Goal: Task Accomplishment & Management: Use online tool/utility

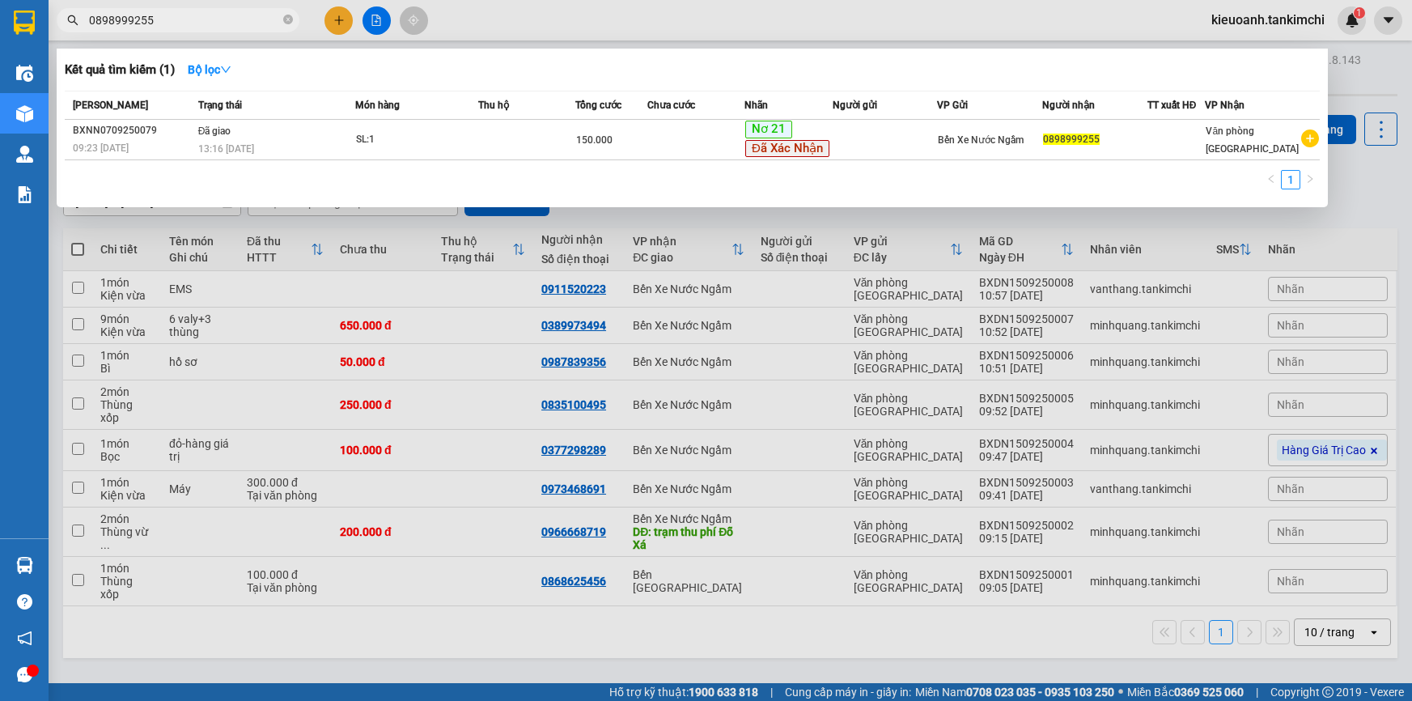
click at [287, 21] on icon "close-circle" at bounding box center [288, 20] width 10 height 10
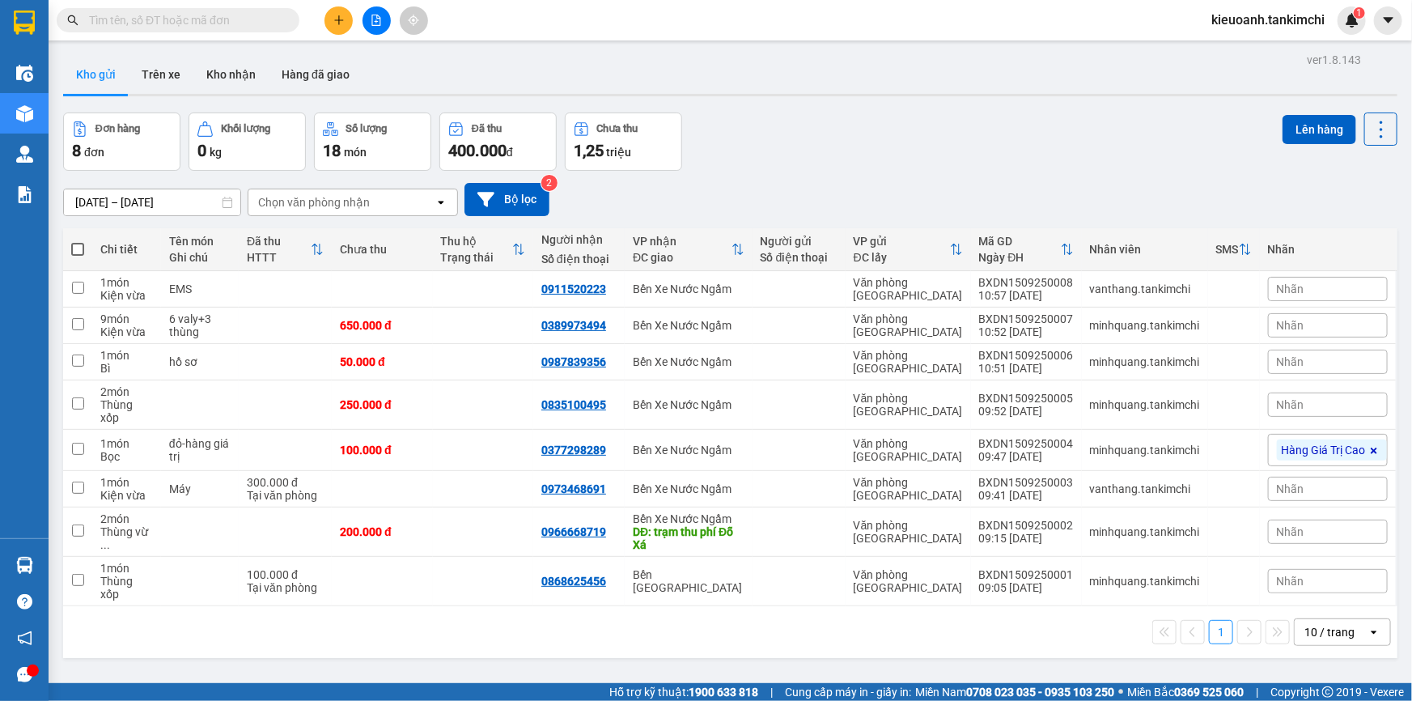
click at [258, 21] on input "text" at bounding box center [184, 20] width 191 height 18
click at [245, 27] on input "text" at bounding box center [184, 20] width 191 height 18
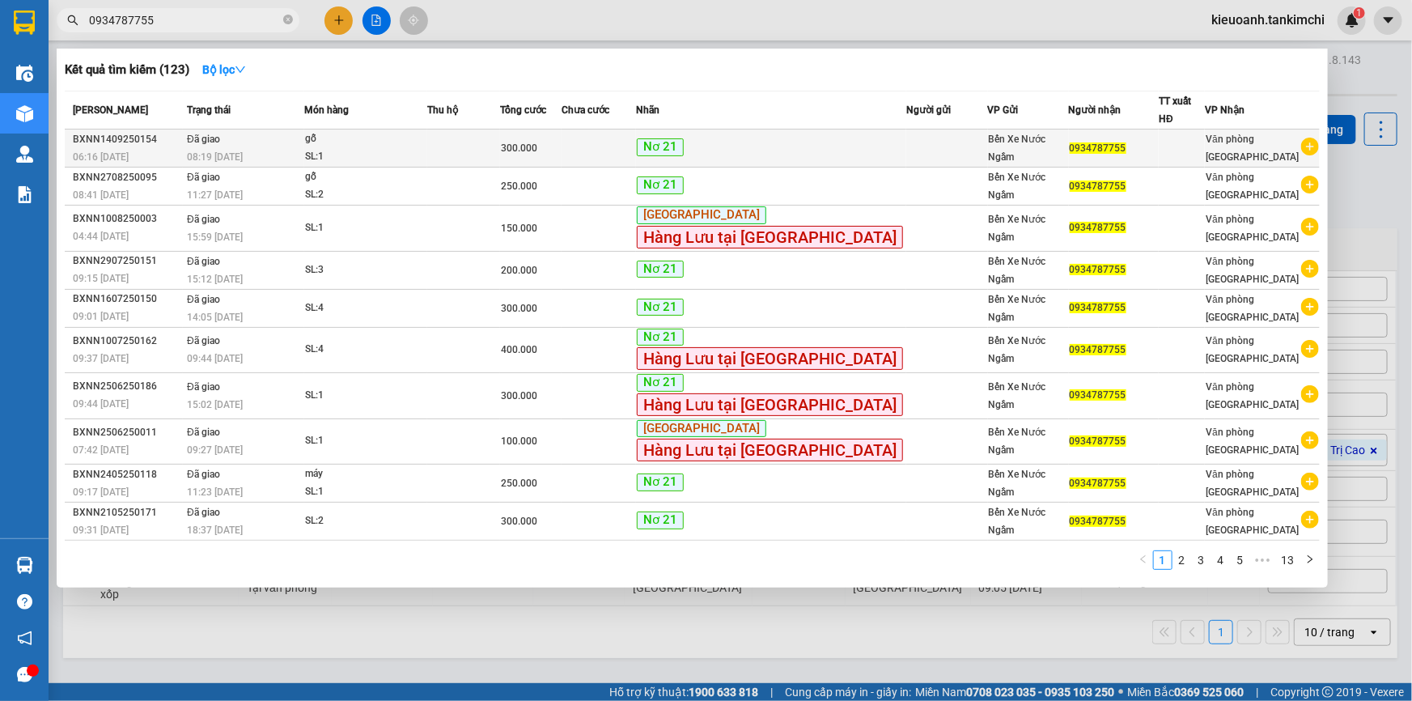
type input "0934787755"
click at [280, 148] on div "08:19 - 15/09" at bounding box center [245, 157] width 117 height 18
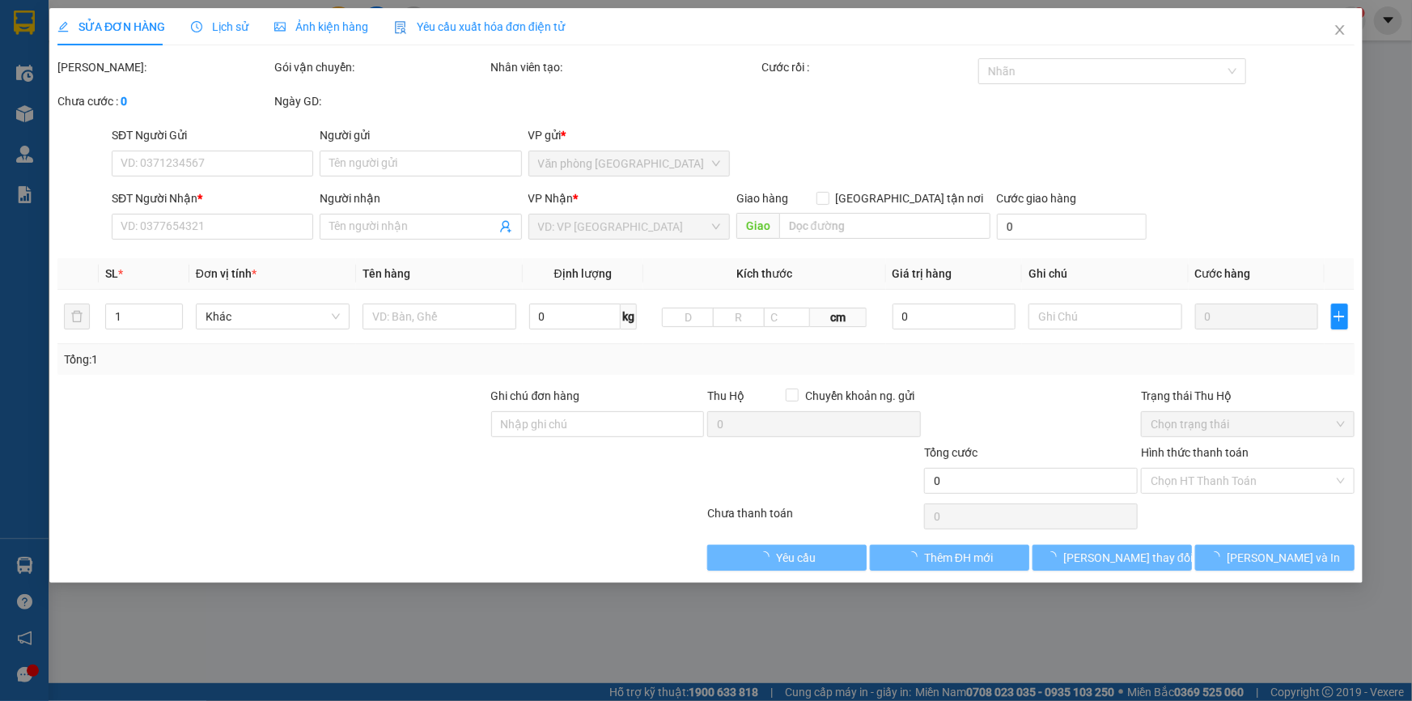
type input "0934787755"
type input "300.000"
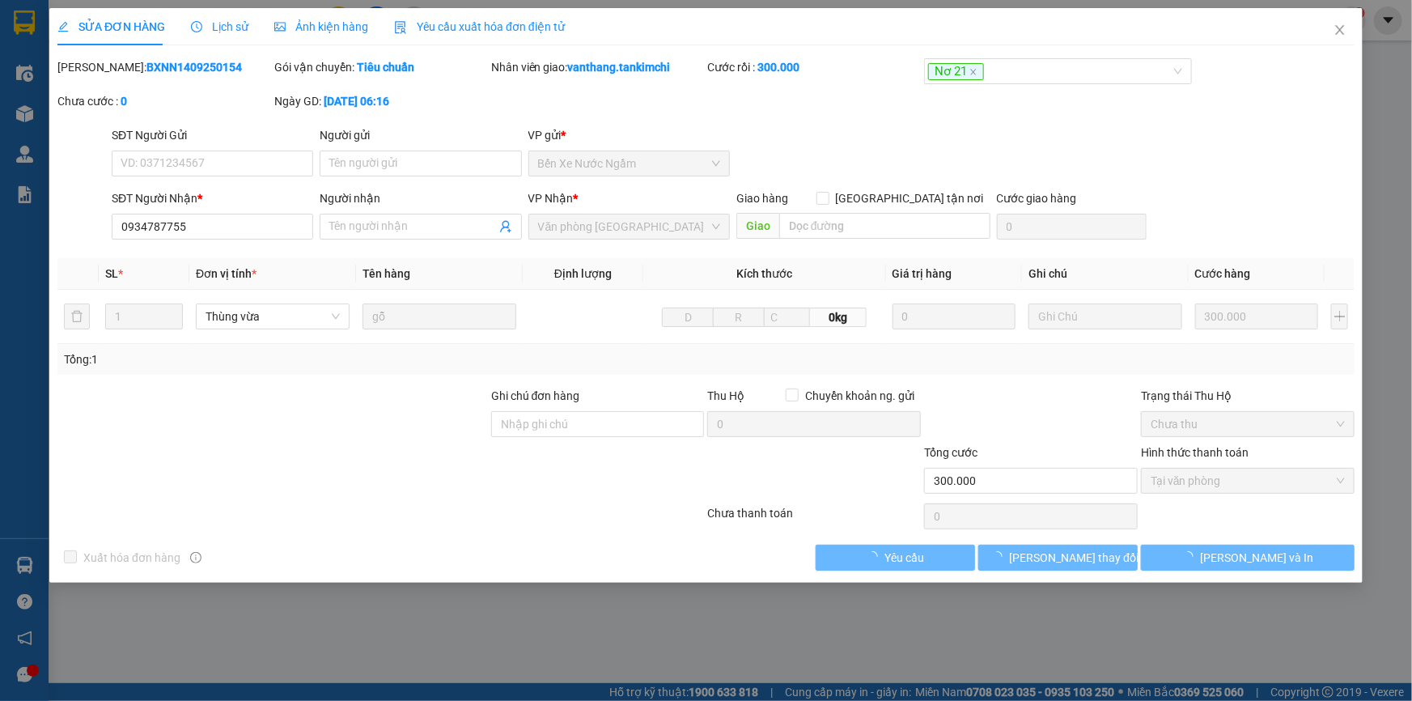
click at [211, 24] on span "Lịch sử" at bounding box center [219, 26] width 57 height 13
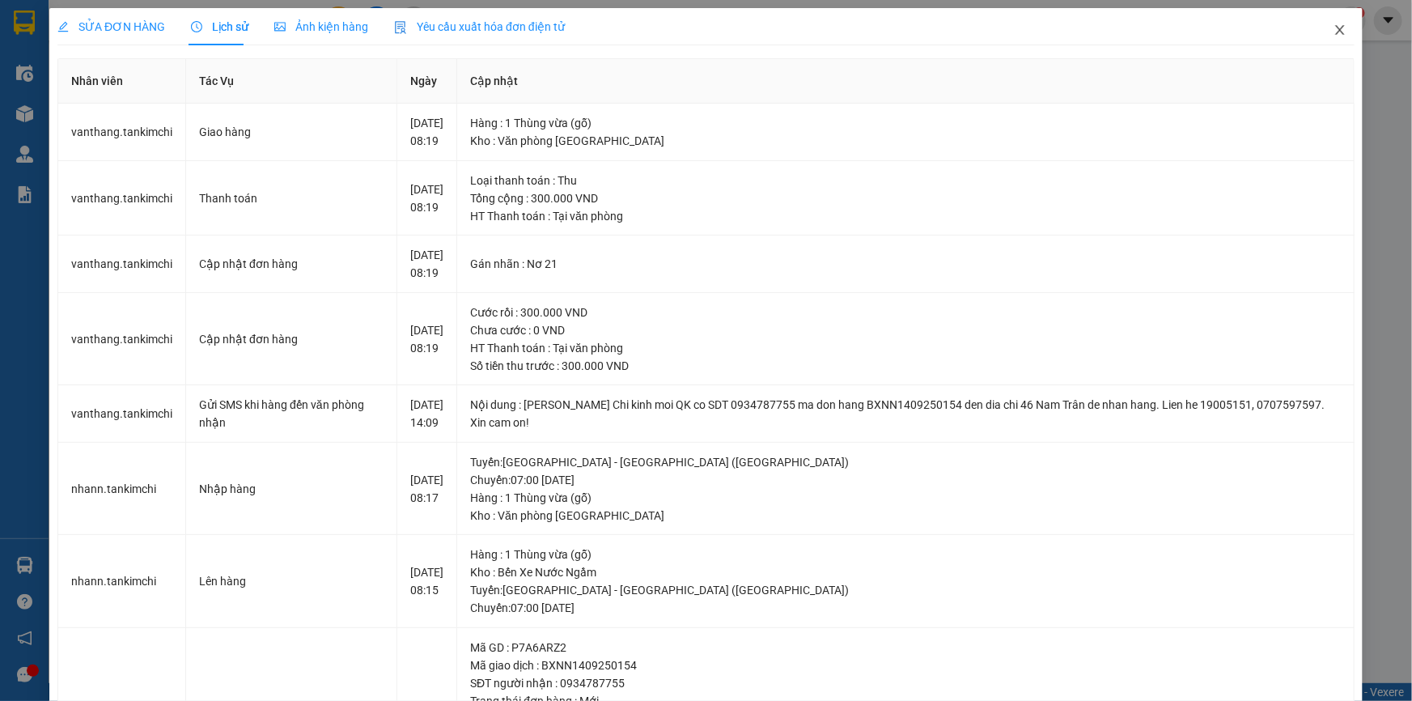
click at [1322, 27] on span "Close" at bounding box center [1340, 30] width 45 height 45
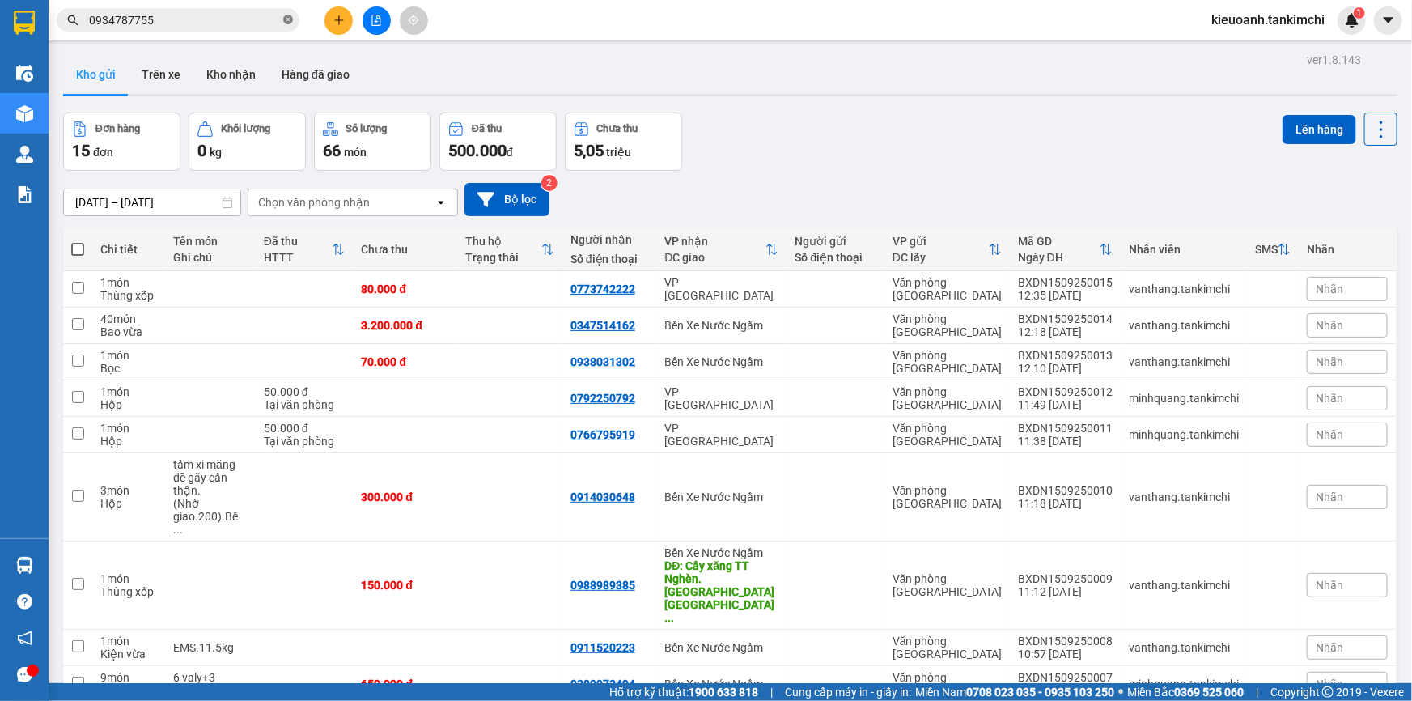
click at [288, 23] on icon "close-circle" at bounding box center [288, 20] width 10 height 10
click at [247, 20] on input "text" at bounding box center [184, 20] width 191 height 18
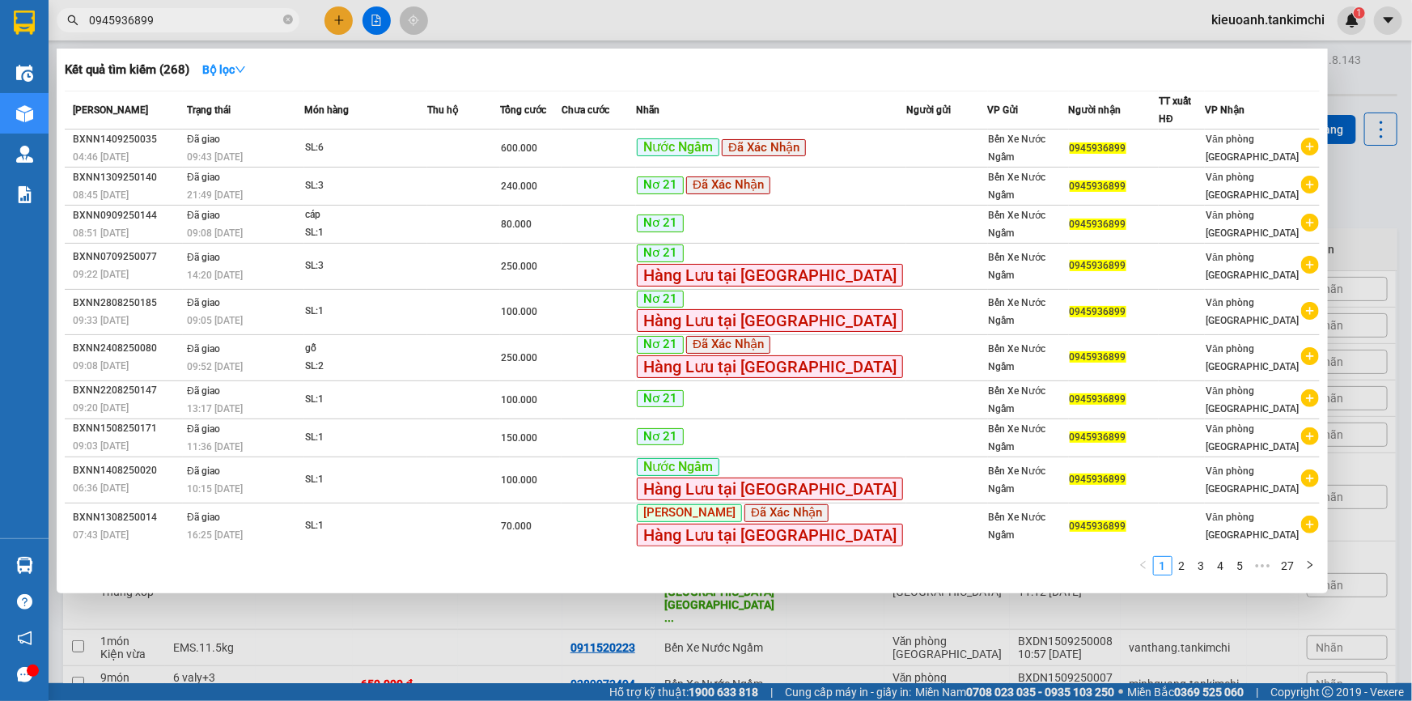
type input "0945936899"
click at [286, 18] on icon "close-circle" at bounding box center [288, 20] width 10 height 10
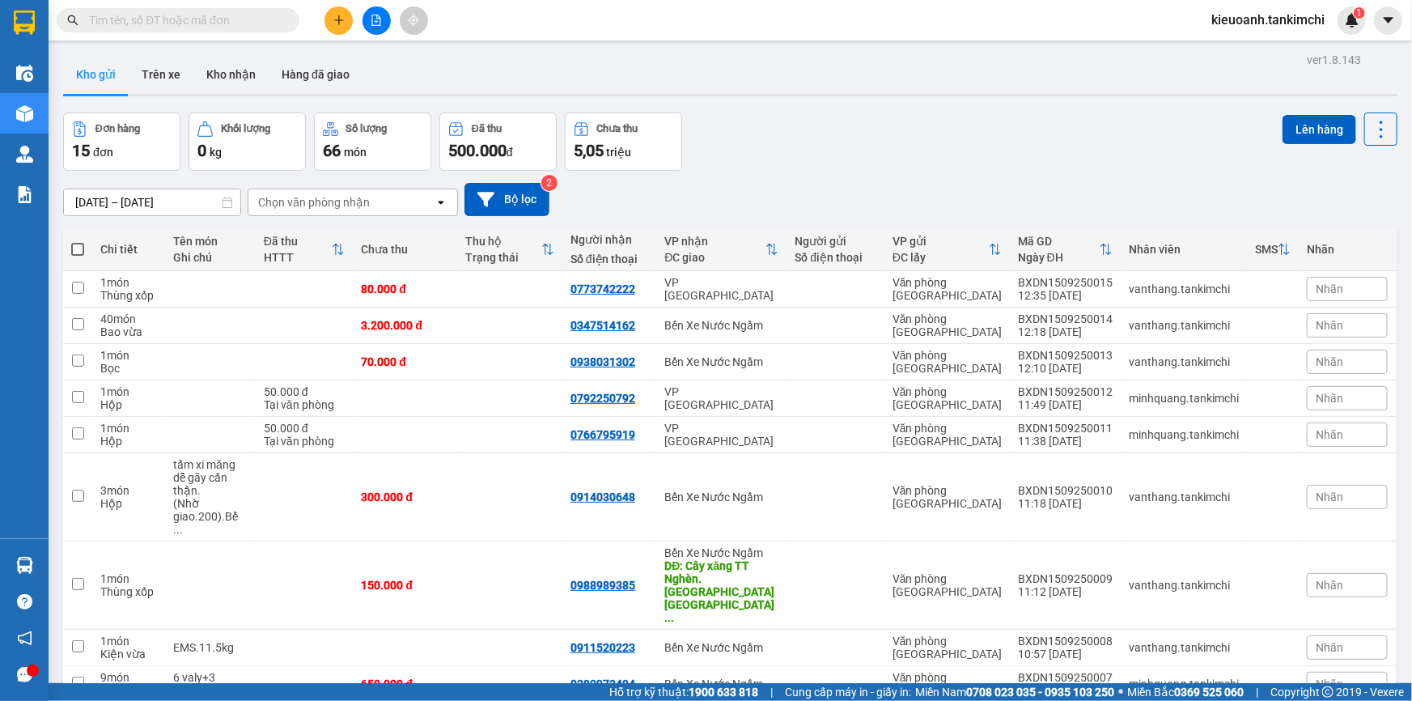
click at [248, 24] on input "text" at bounding box center [184, 20] width 191 height 18
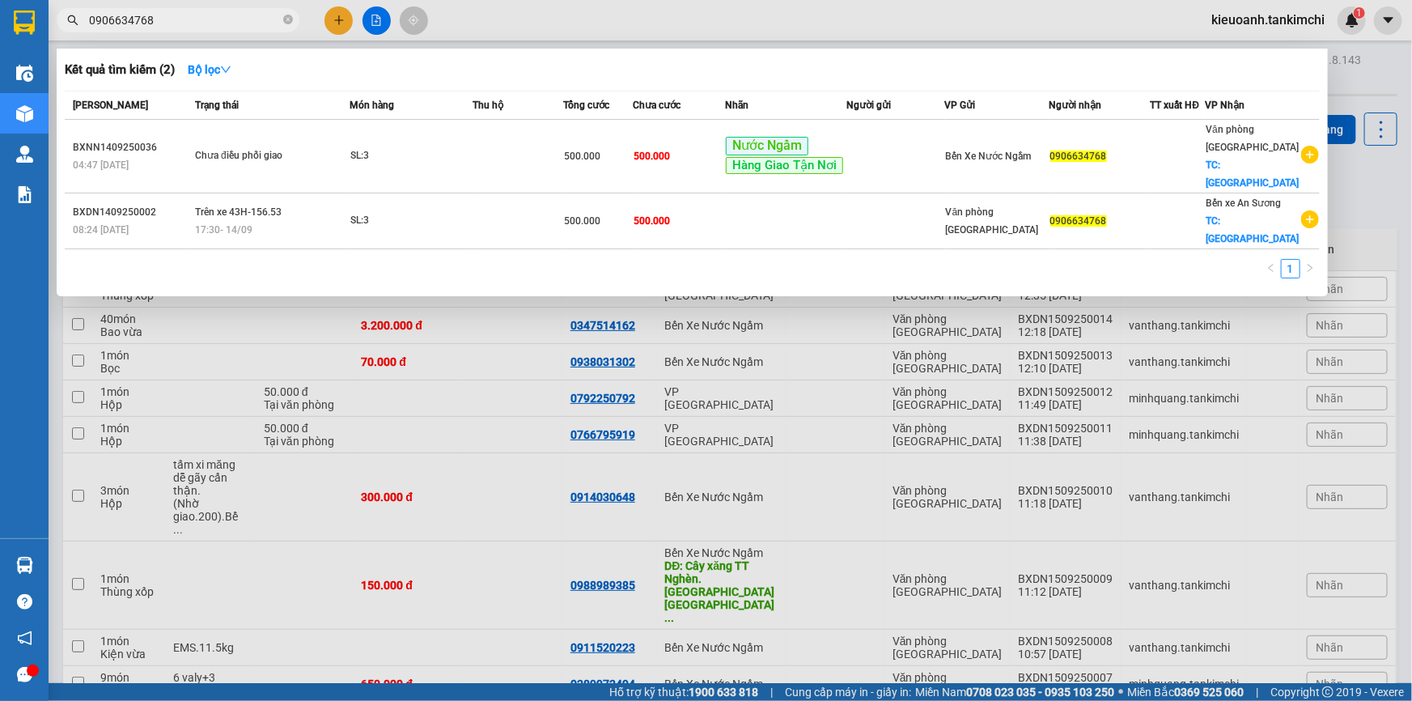
type input "0906634768"
drag, startPoint x: 542, startPoint y: 26, endPoint x: 329, endPoint y: 2, distance: 215.1
click at [542, 25] on div at bounding box center [706, 350] width 1412 height 701
click at [263, 21] on input "0906634768" at bounding box center [184, 20] width 191 height 18
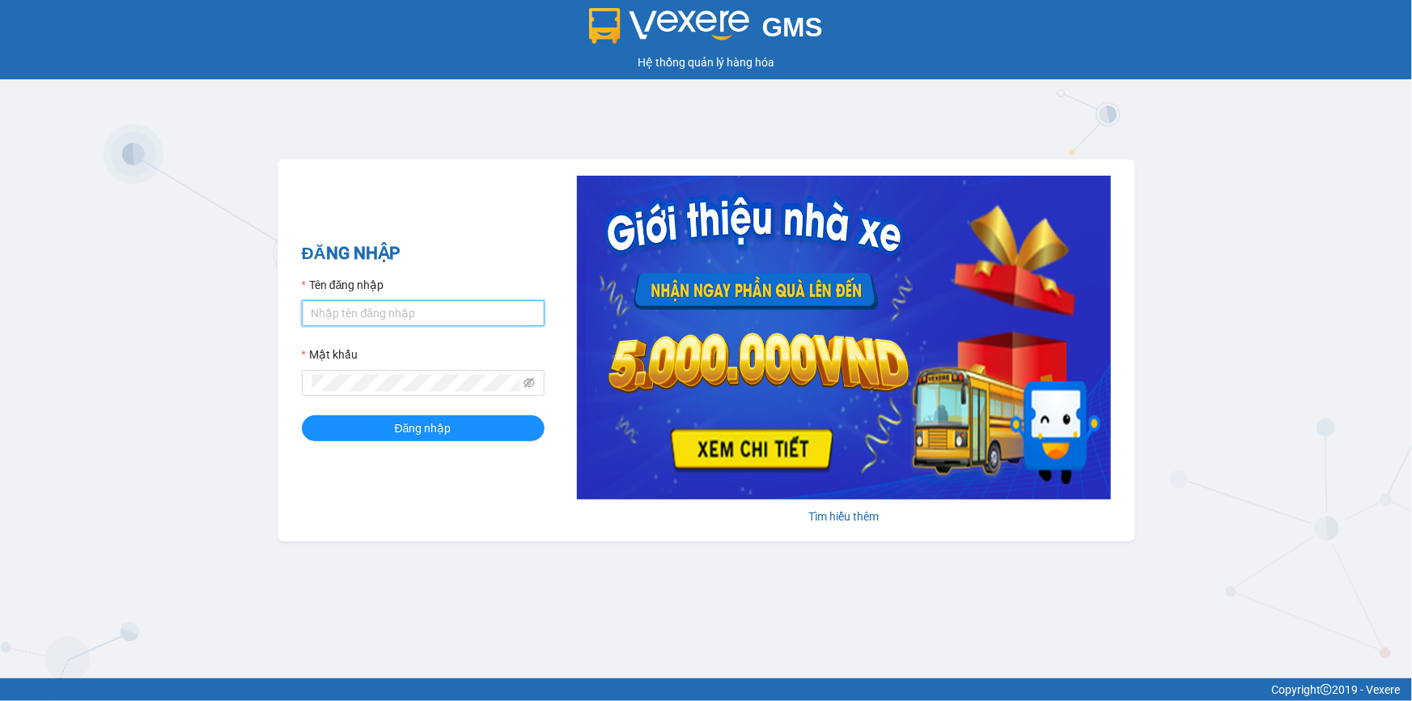
click at [397, 322] on input "Tên đăng nhập" at bounding box center [423, 313] width 243 height 26
type input "kieuoanh.tankimchi"
click at [302, 415] on button "Đăng nhập" at bounding box center [423, 428] width 243 height 26
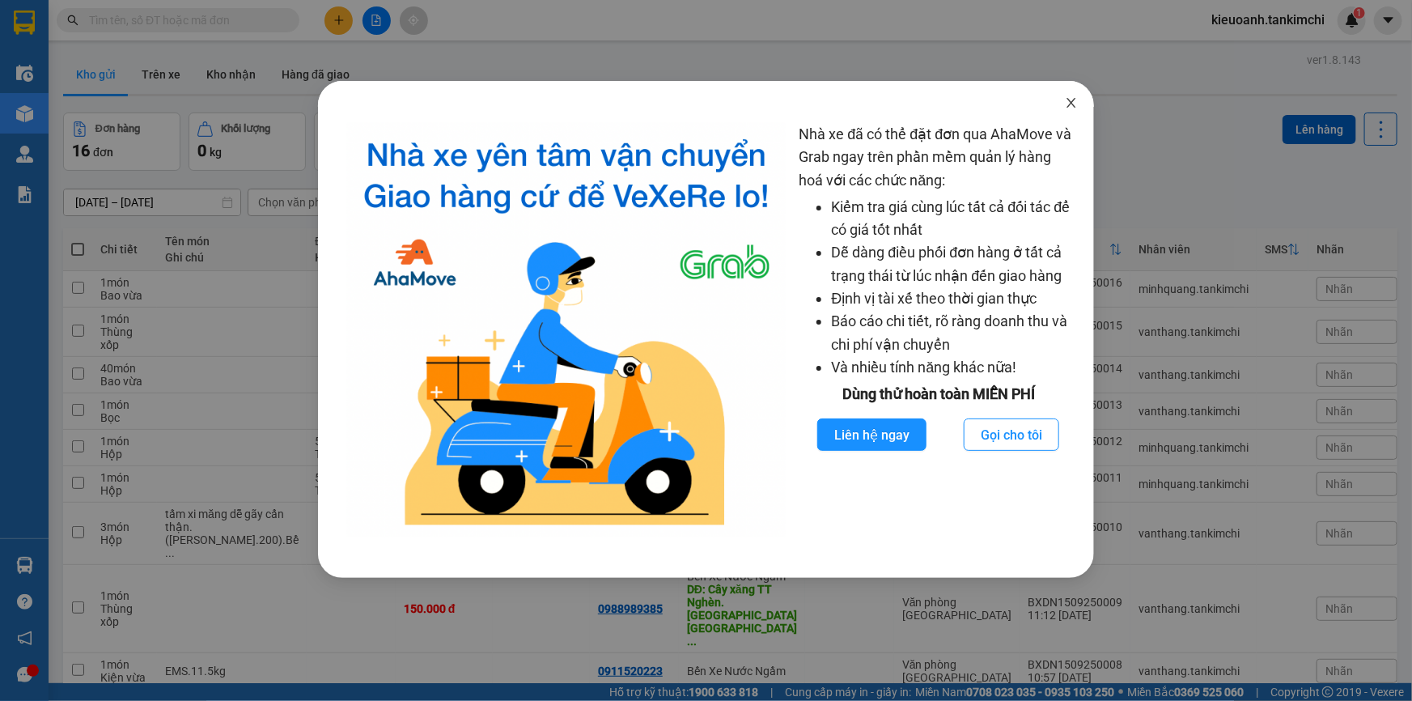
drag, startPoint x: 1073, startPoint y: 105, endPoint x: 778, endPoint y: 87, distance: 296.0
click at [1073, 104] on icon "close" at bounding box center [1071, 102] width 13 height 13
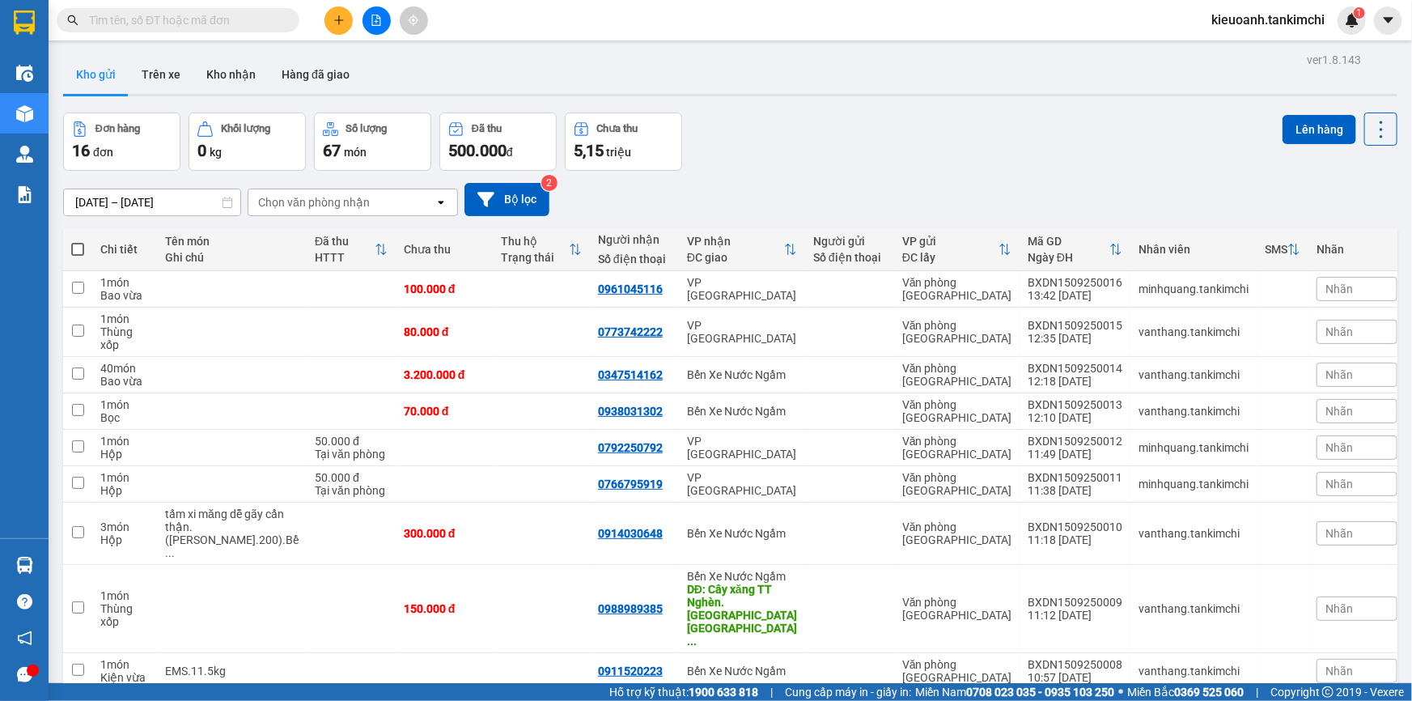
click at [130, 23] on input "text" at bounding box center [184, 20] width 191 height 18
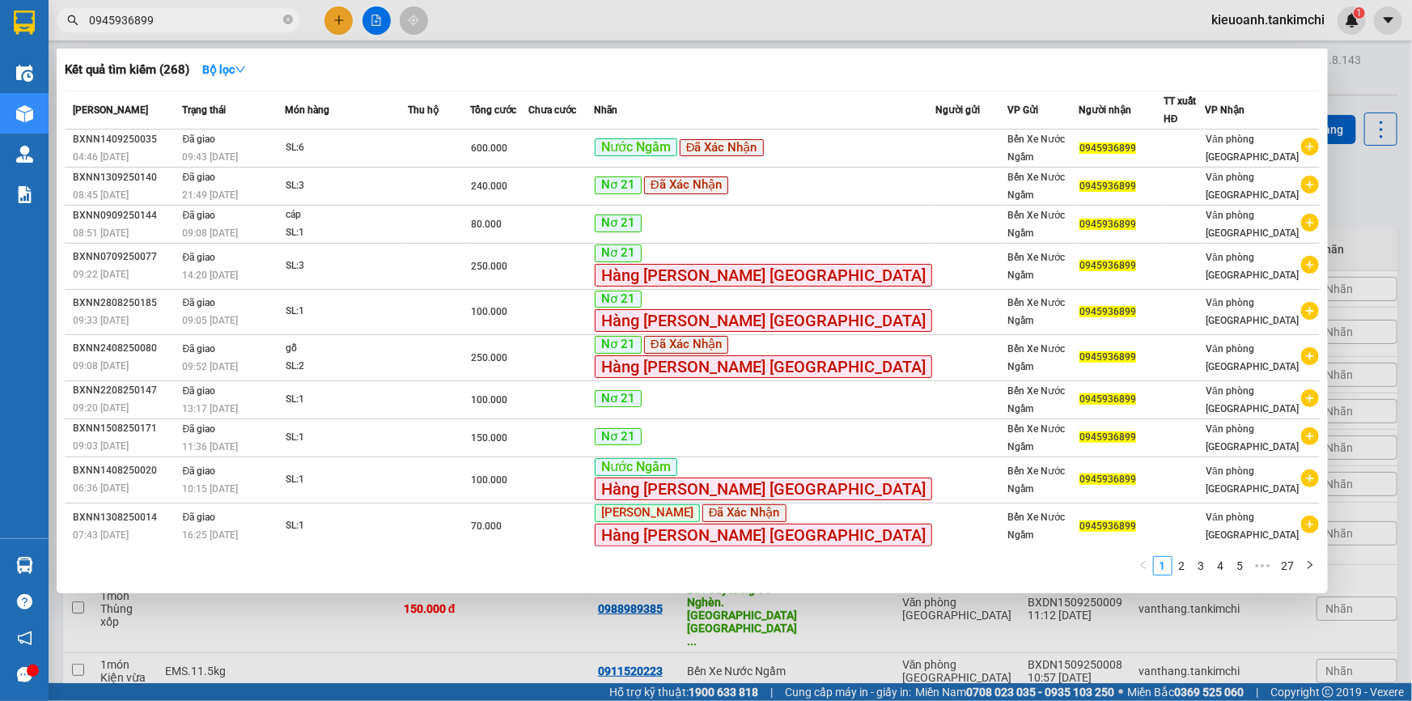
click at [233, 16] on input "0945936899" at bounding box center [184, 20] width 191 height 18
click at [225, 23] on input "0945936899" at bounding box center [184, 20] width 191 height 18
type input "0"
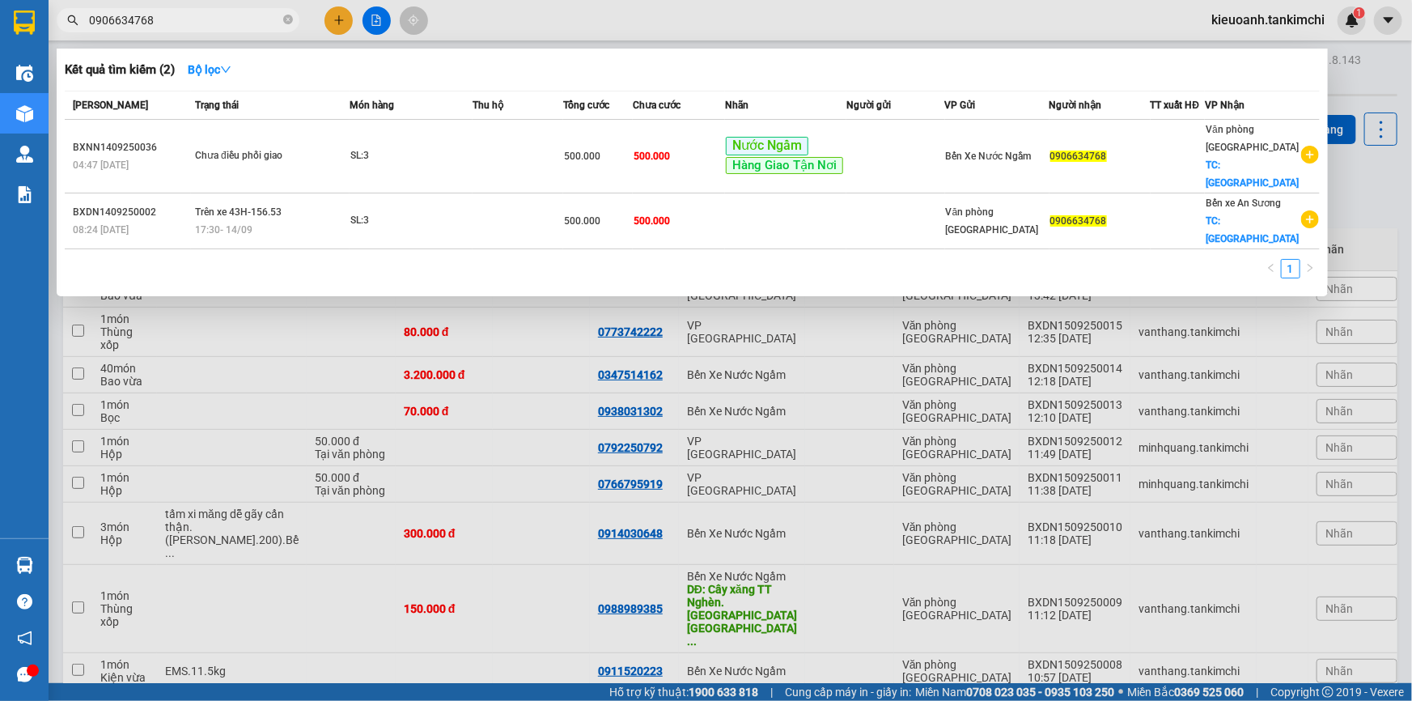
type input "0906634768"
click at [372, 16] on div at bounding box center [706, 350] width 1412 height 701
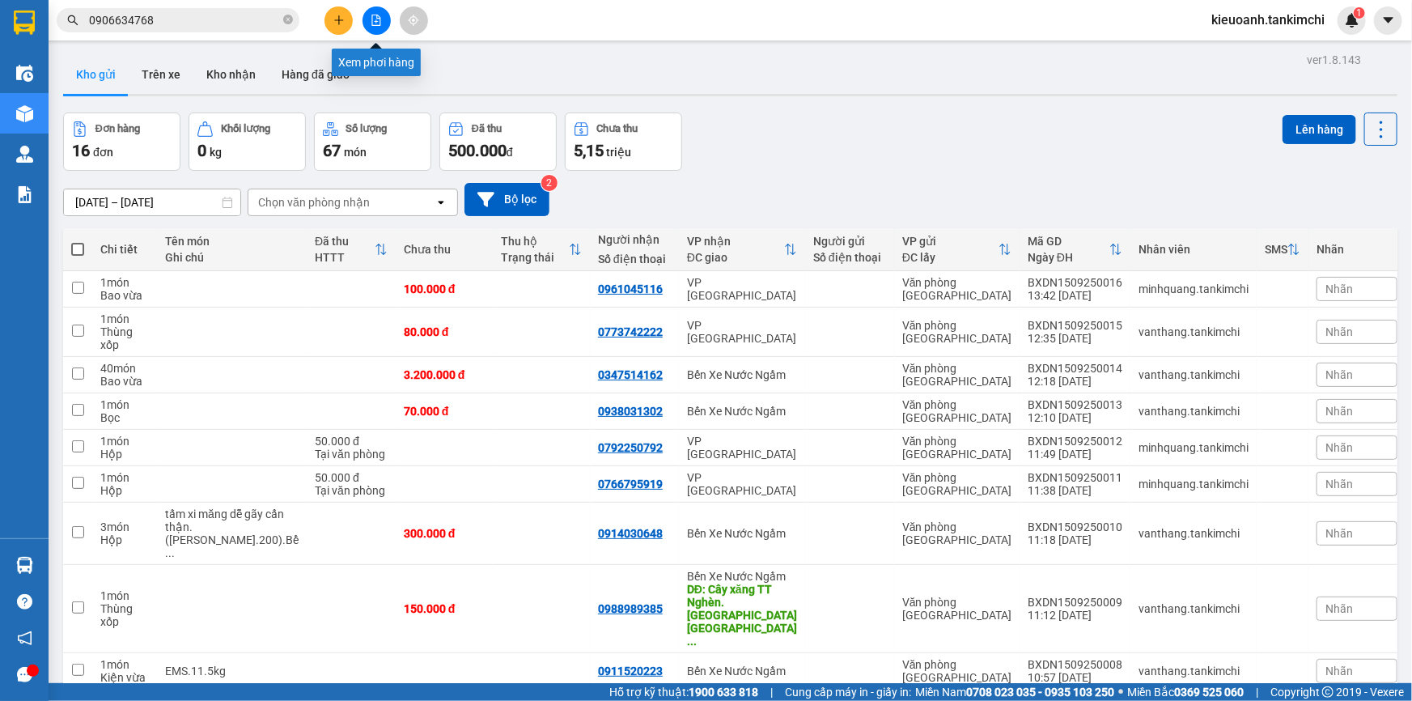
click at [372, 18] on icon "file-add" at bounding box center [376, 20] width 11 height 11
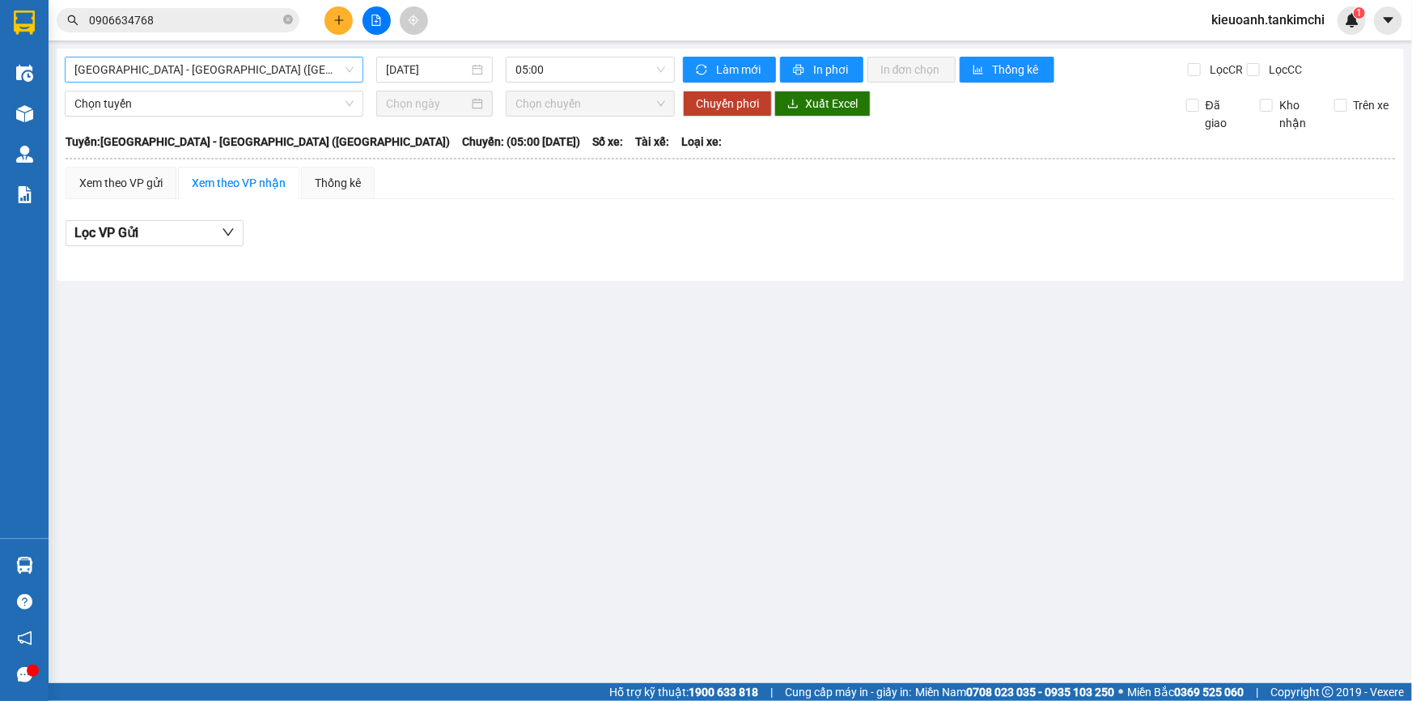
click at [245, 66] on span "[GEOGRAPHIC_DATA] - [GEOGRAPHIC_DATA] ([GEOGRAPHIC_DATA])" at bounding box center [213, 69] width 279 height 24
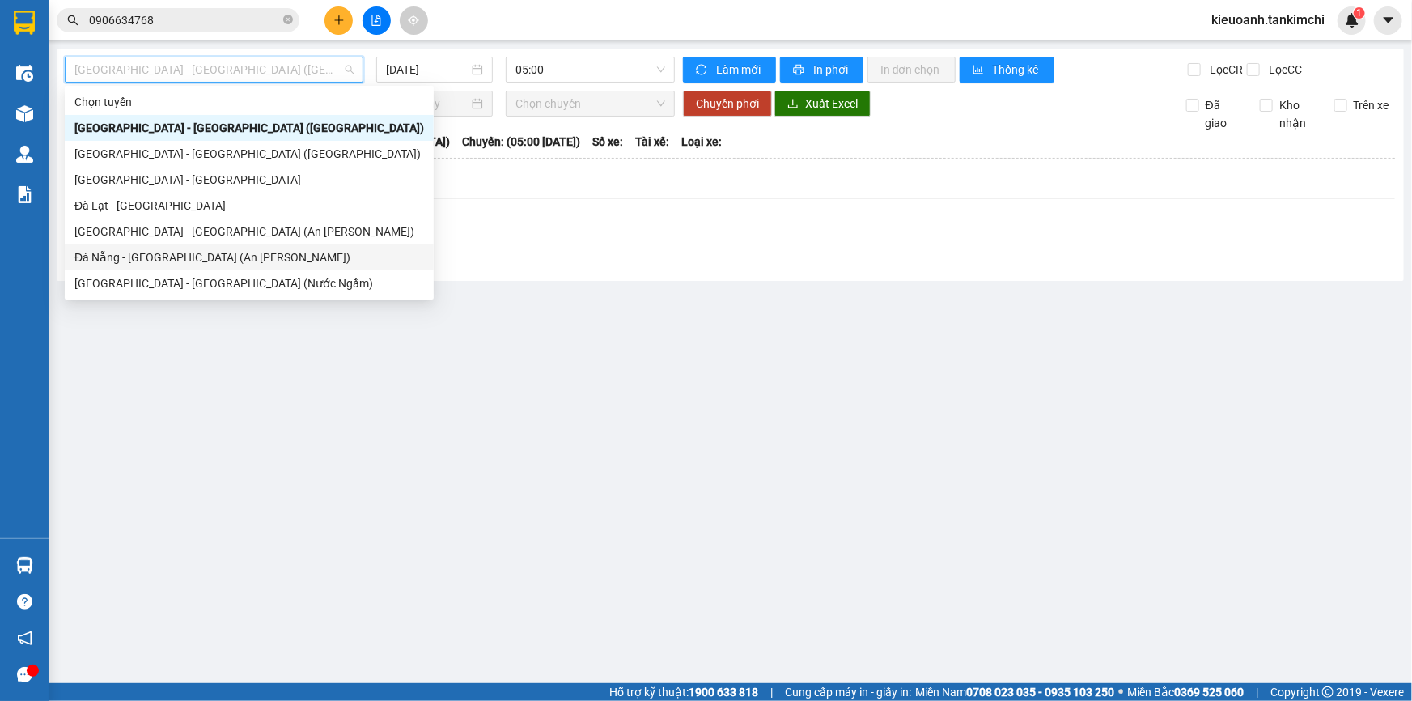
click at [133, 258] on div "Đà Nẵng - [GEOGRAPHIC_DATA] (An [PERSON_NAME])" at bounding box center [249, 257] width 350 height 18
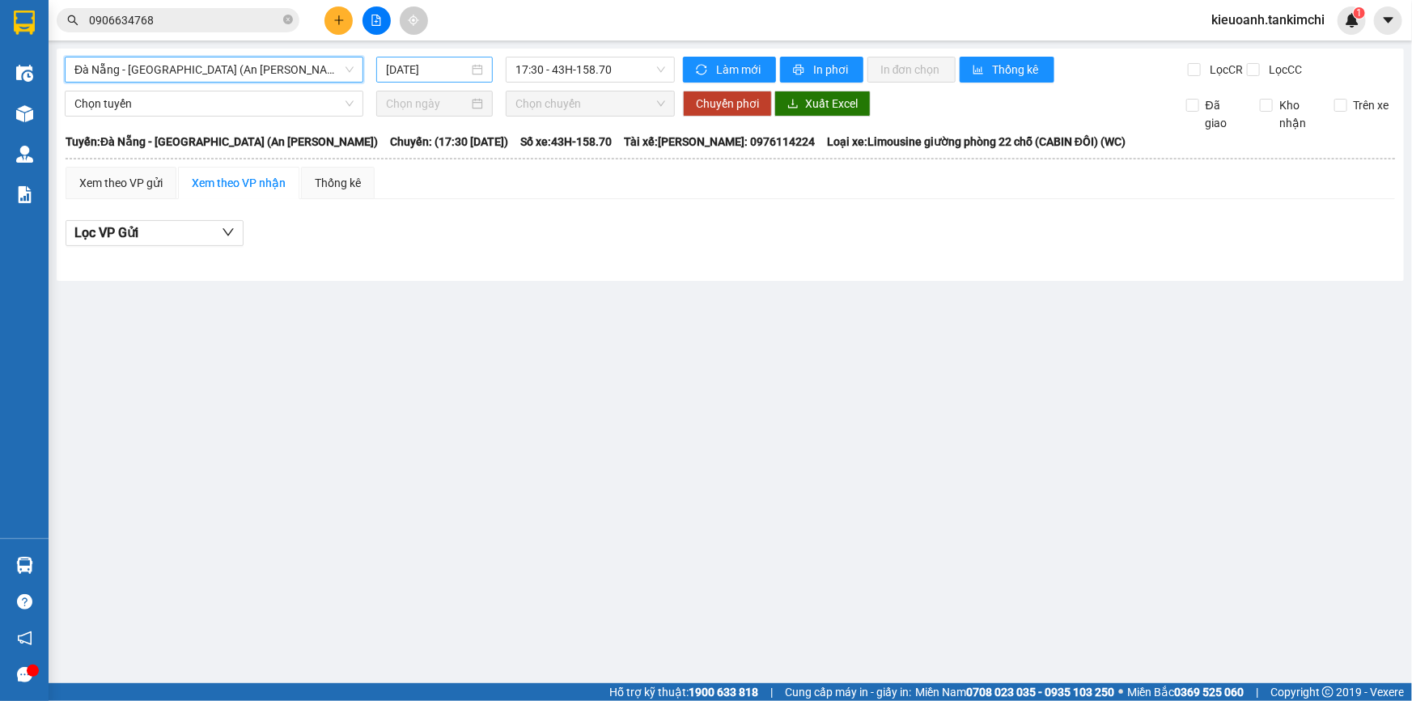
click at [458, 64] on input "[DATE]" at bounding box center [427, 70] width 83 height 18
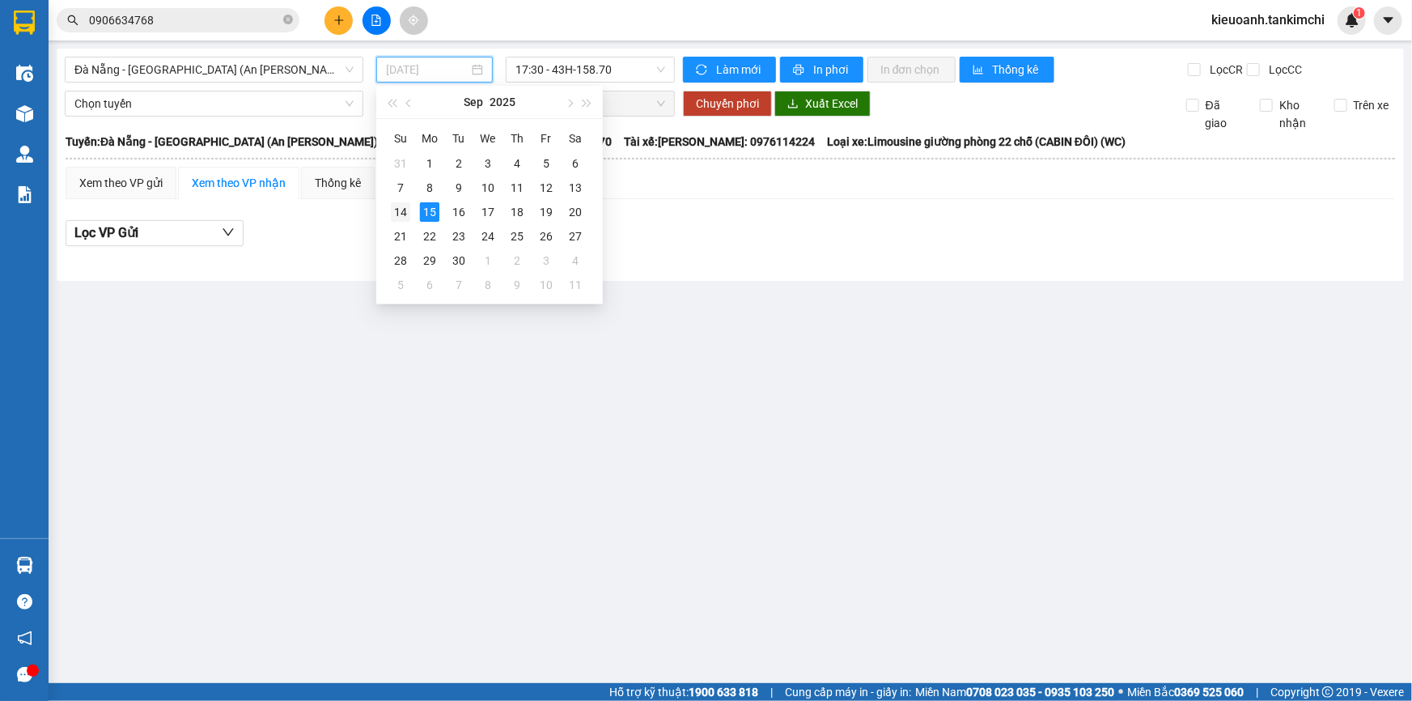
click at [399, 212] on div "14" at bounding box center [400, 211] width 19 height 19
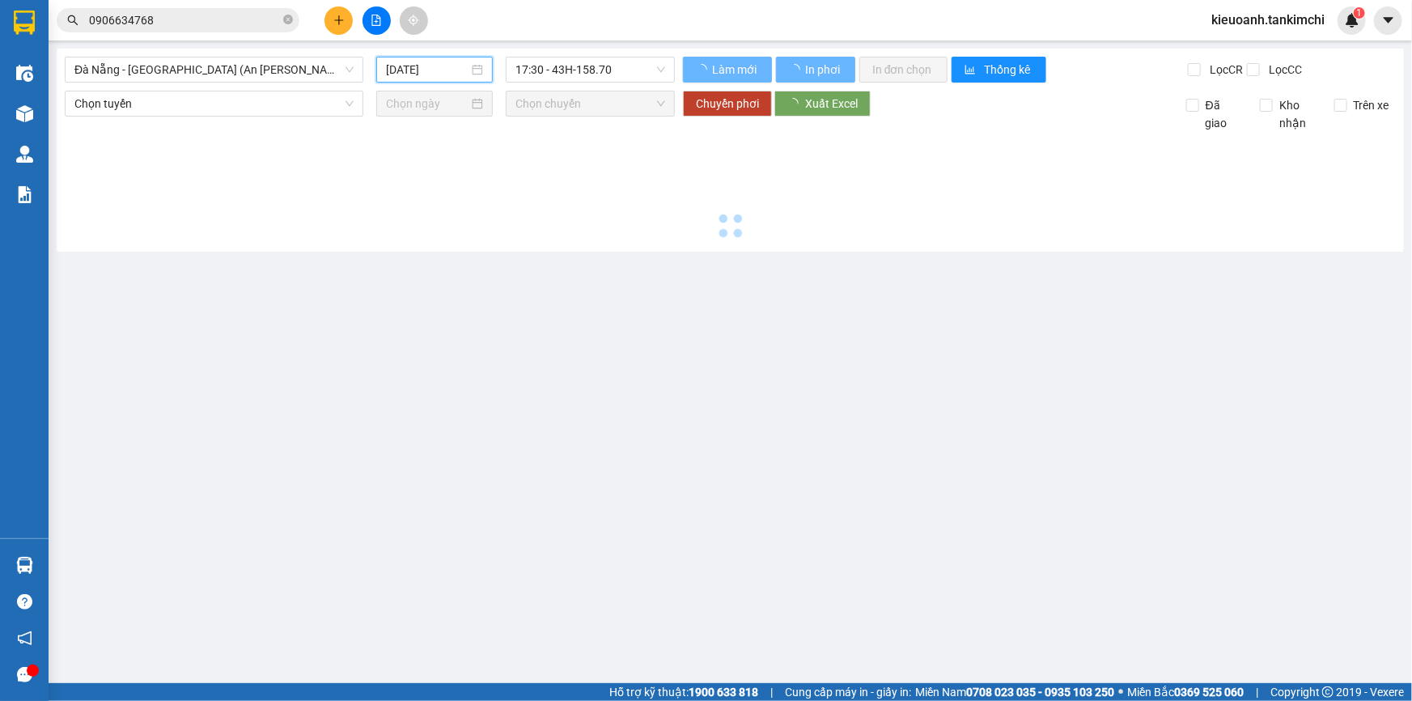
type input "[DATE]"
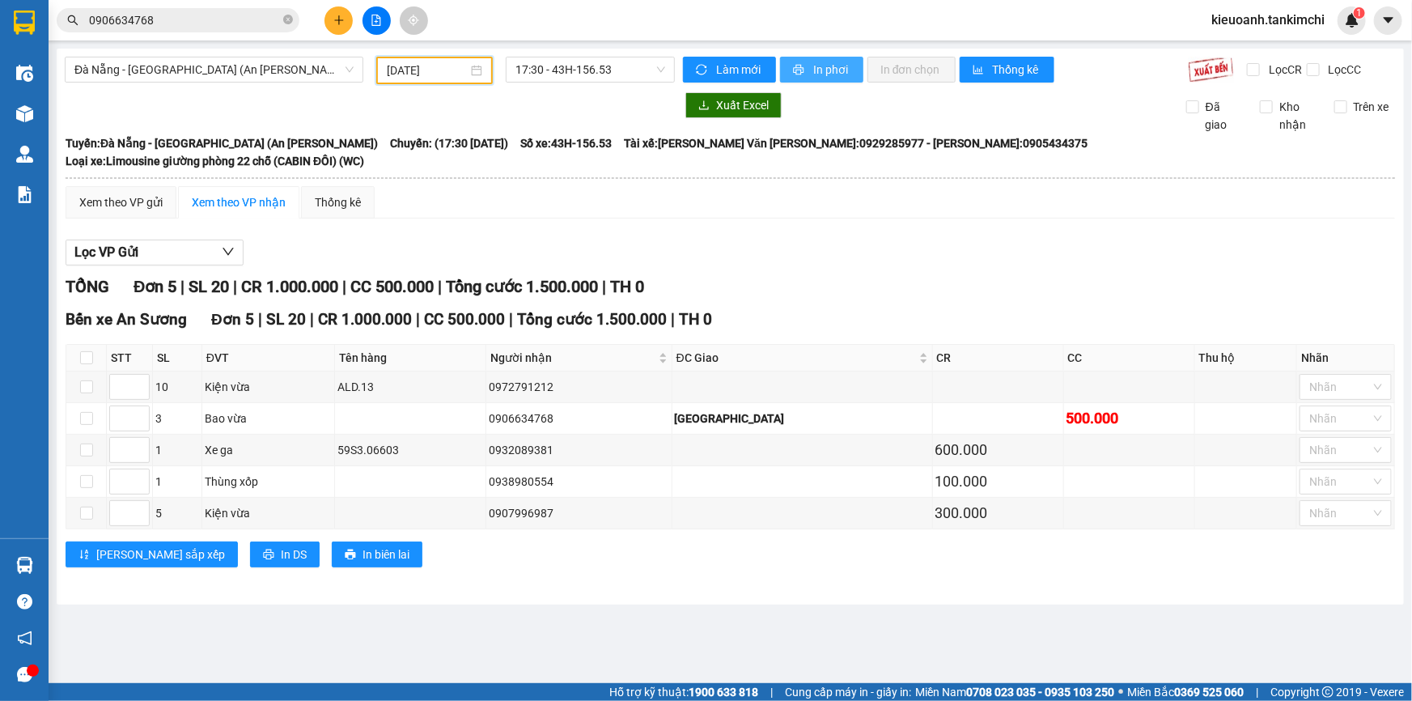
click at [827, 67] on span "In phơi" at bounding box center [831, 70] width 37 height 18
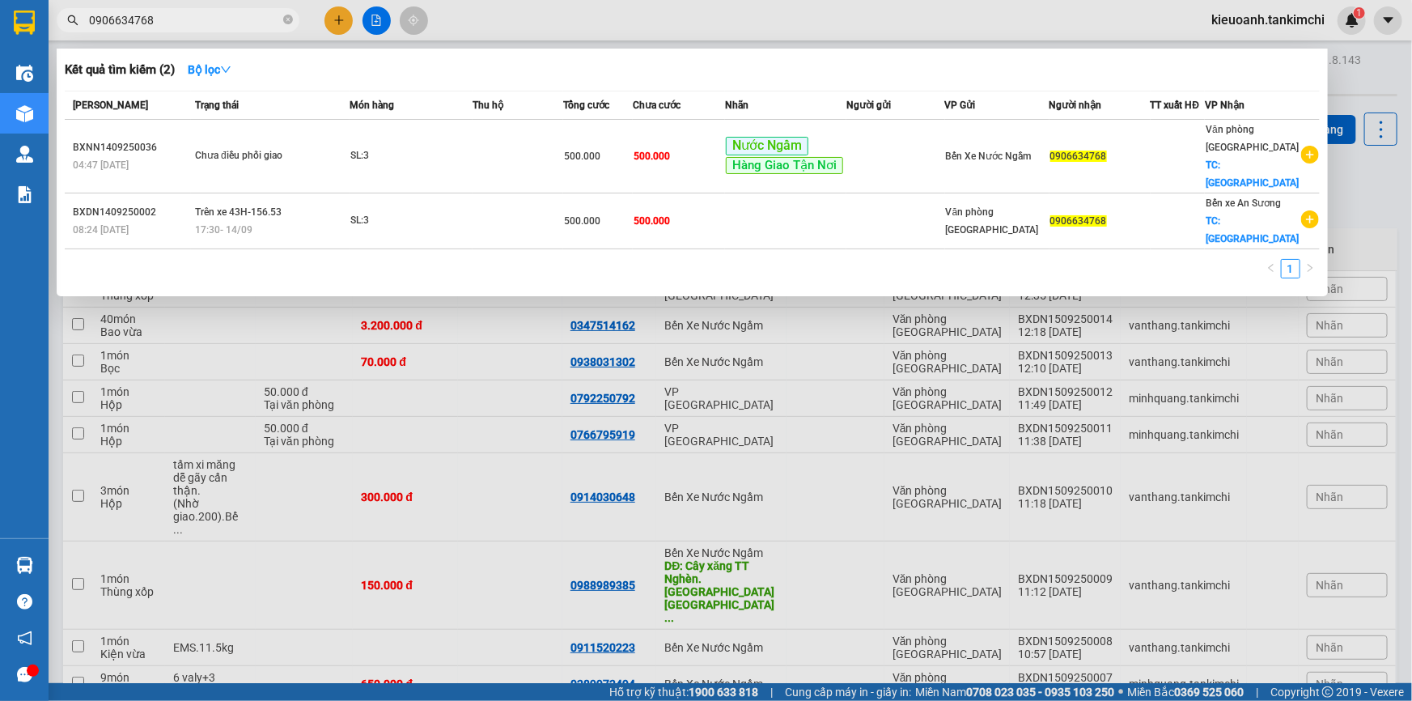
click at [286, 15] on icon "close-circle" at bounding box center [288, 20] width 10 height 10
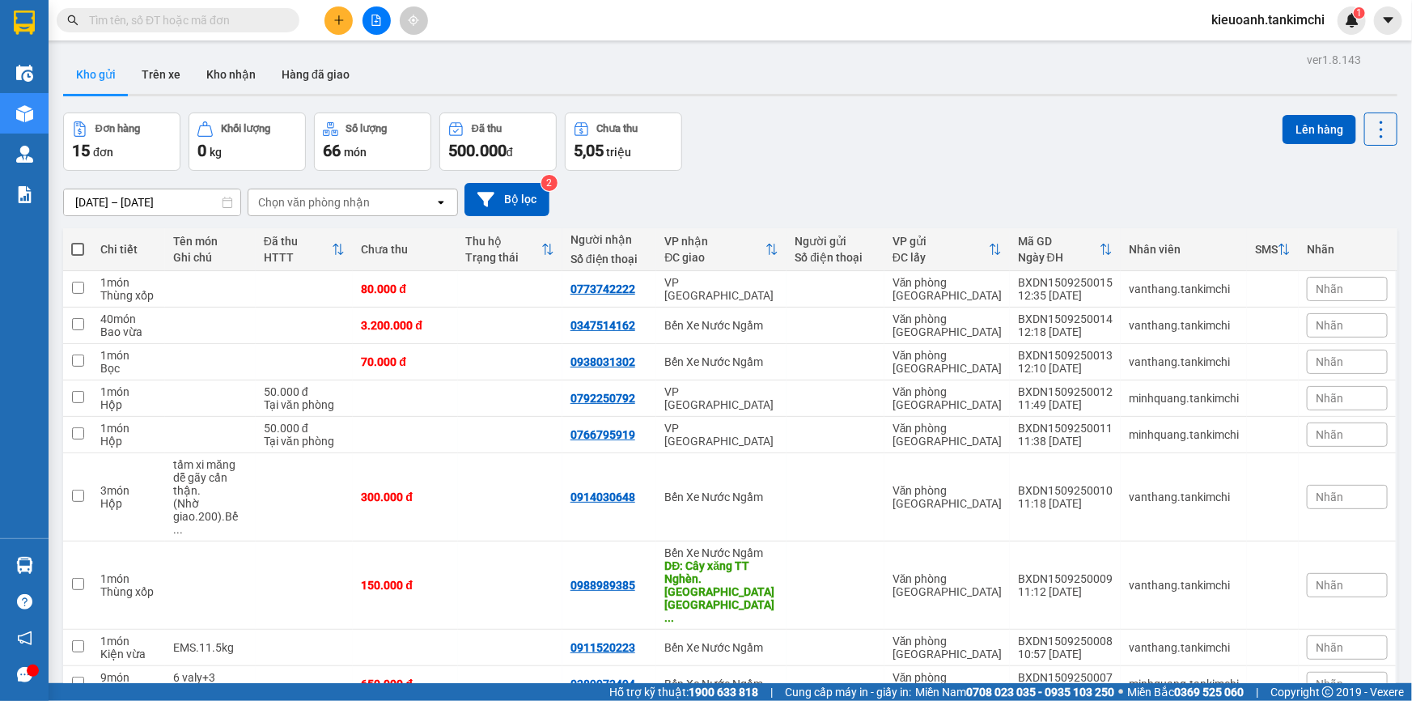
click at [264, 16] on input "text" at bounding box center [184, 20] width 191 height 18
click at [227, 12] on input "text" at bounding box center [184, 20] width 191 height 18
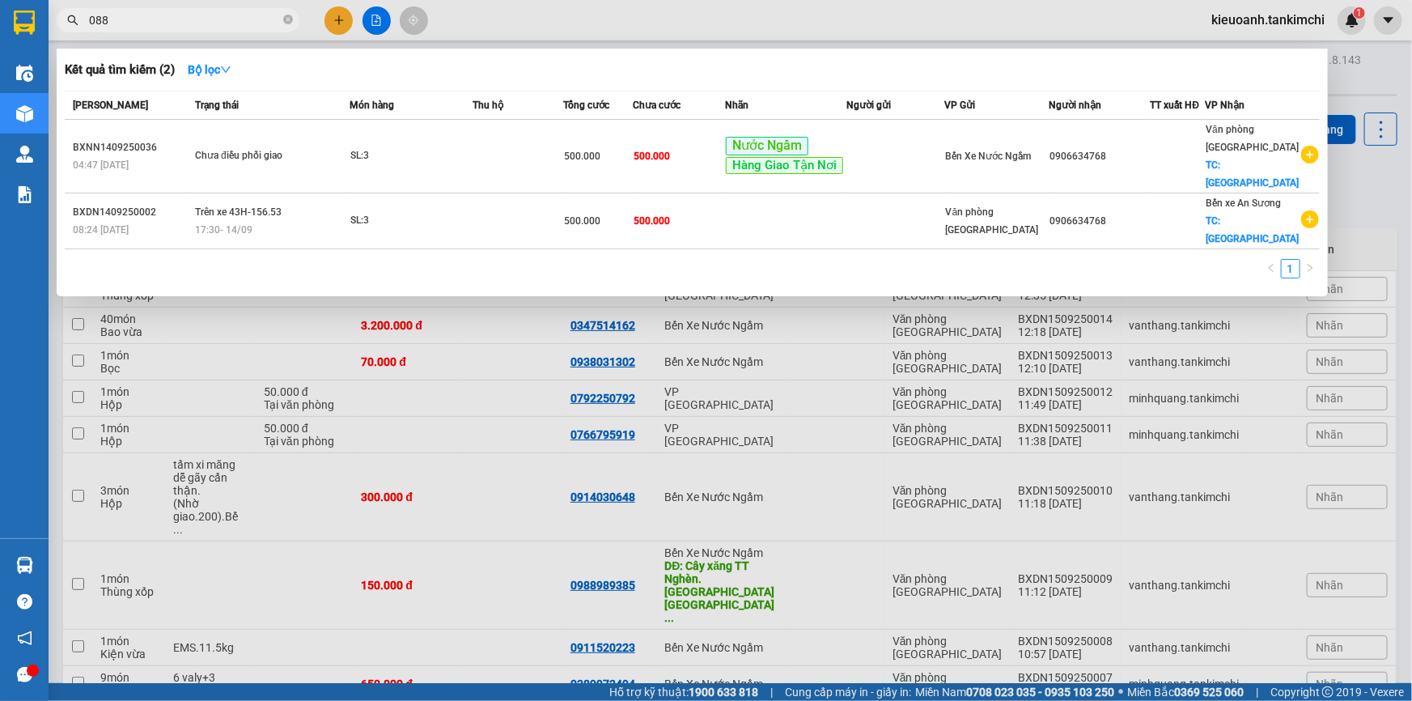
type input "0889"
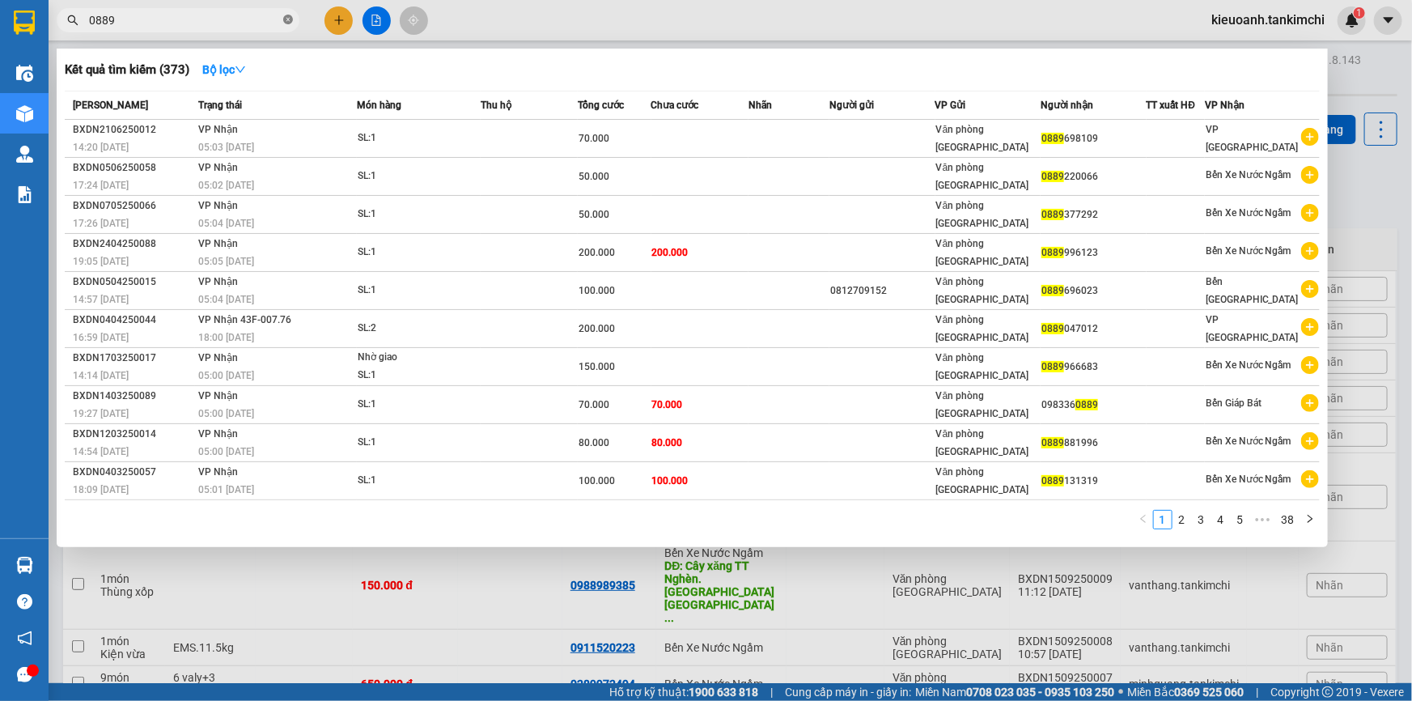
click at [288, 22] on icon "close-circle" at bounding box center [288, 20] width 10 height 10
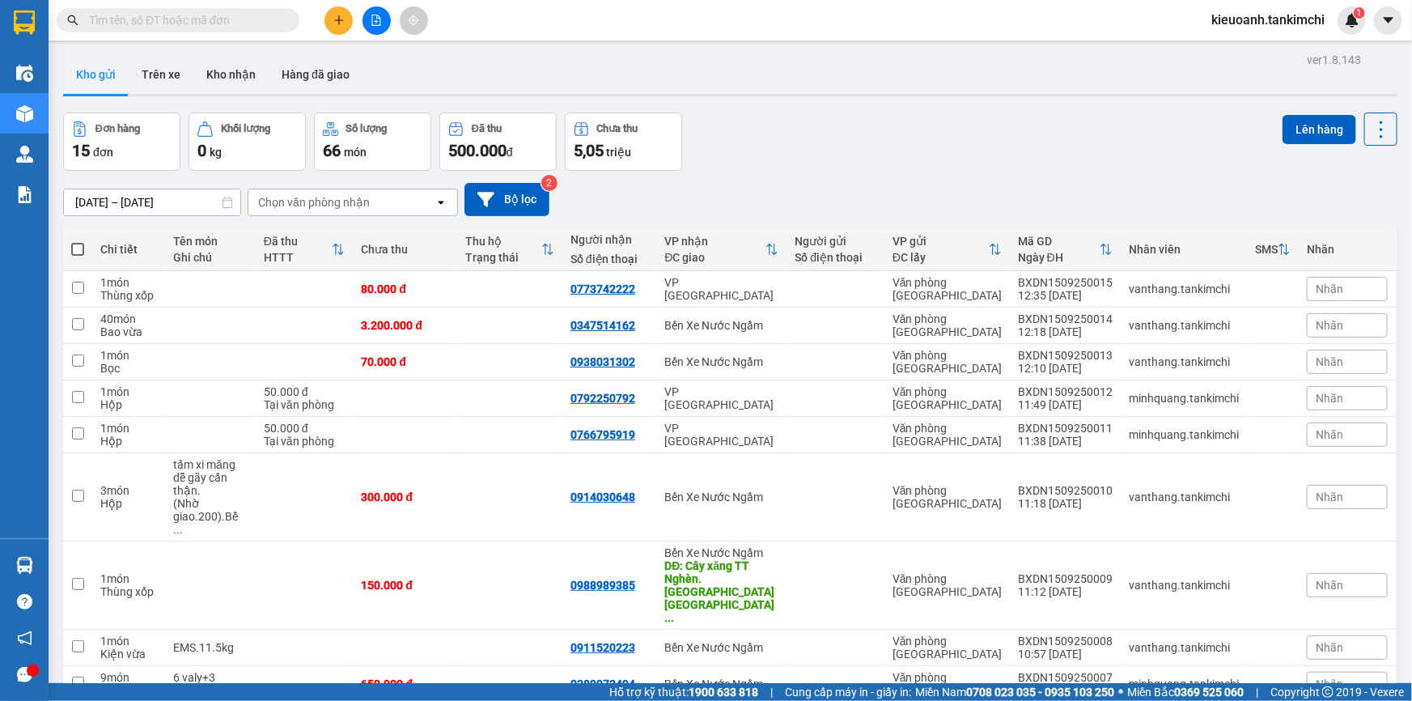
click at [253, 22] on input "text" at bounding box center [184, 20] width 191 height 18
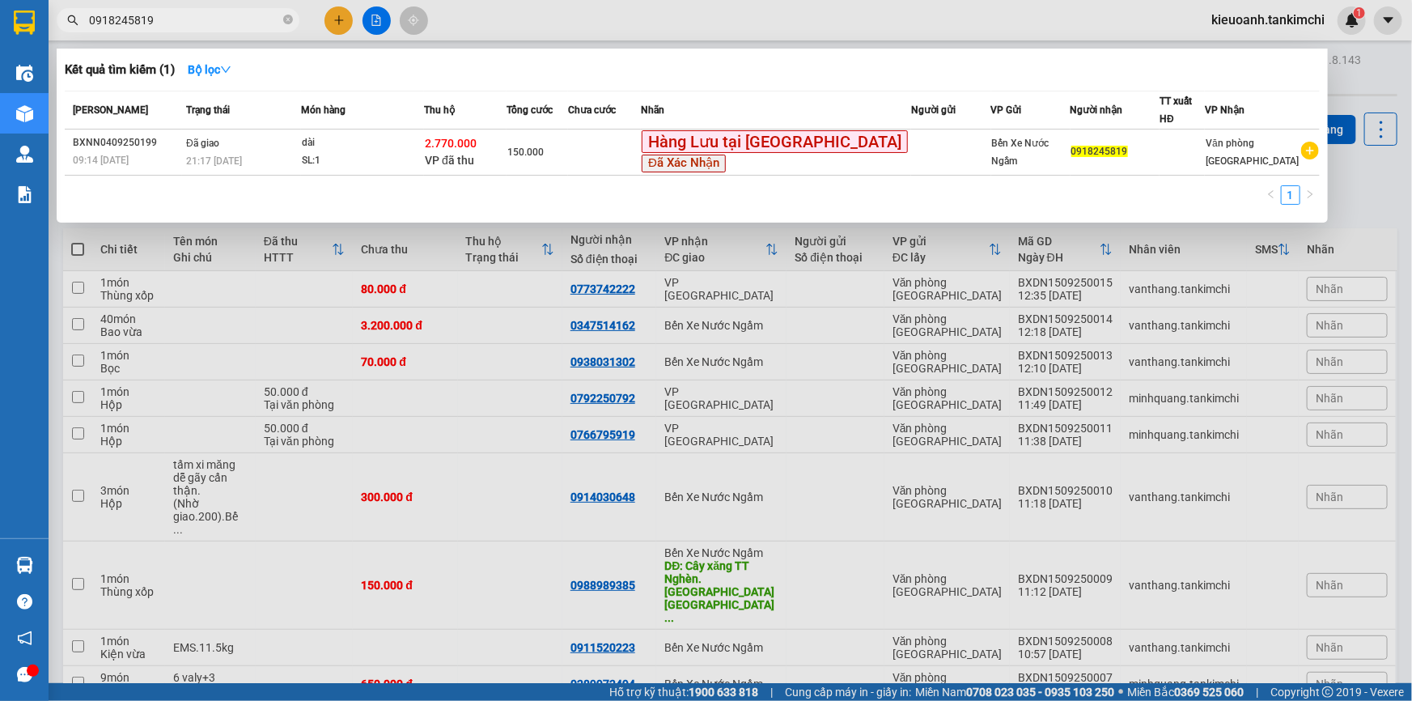
click at [159, 21] on input "0918245819" at bounding box center [184, 20] width 191 height 18
type input "0918245819"
click at [211, 20] on input "0918245819" at bounding box center [184, 20] width 191 height 18
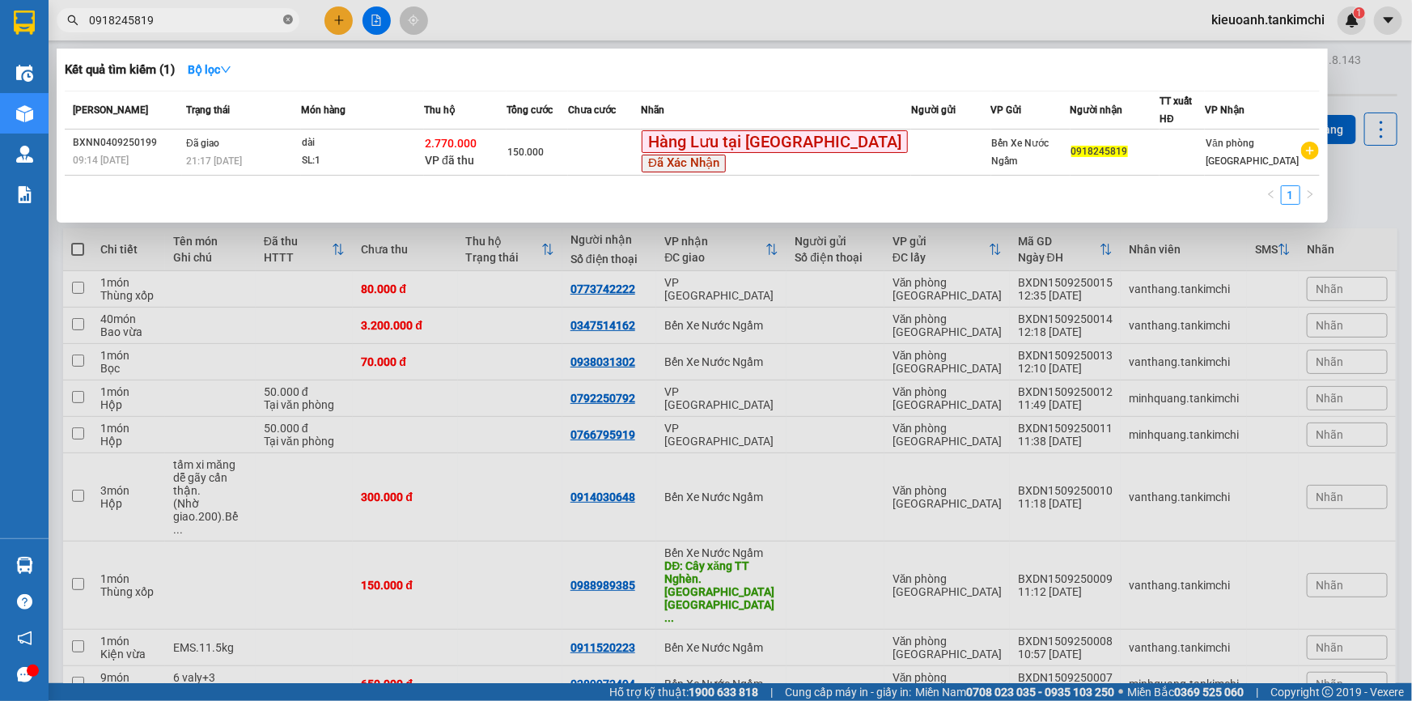
click at [291, 15] on icon "close-circle" at bounding box center [288, 20] width 10 height 10
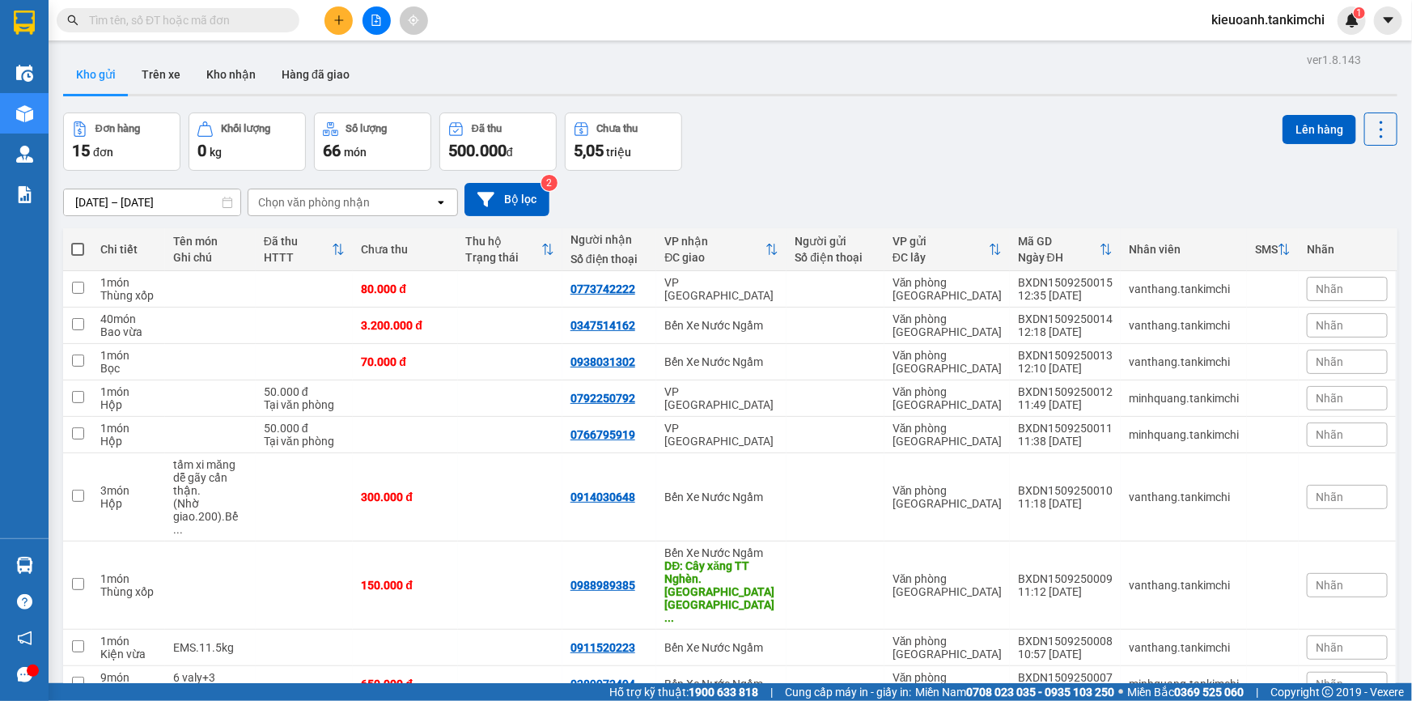
click at [268, 24] on input "text" at bounding box center [184, 20] width 191 height 18
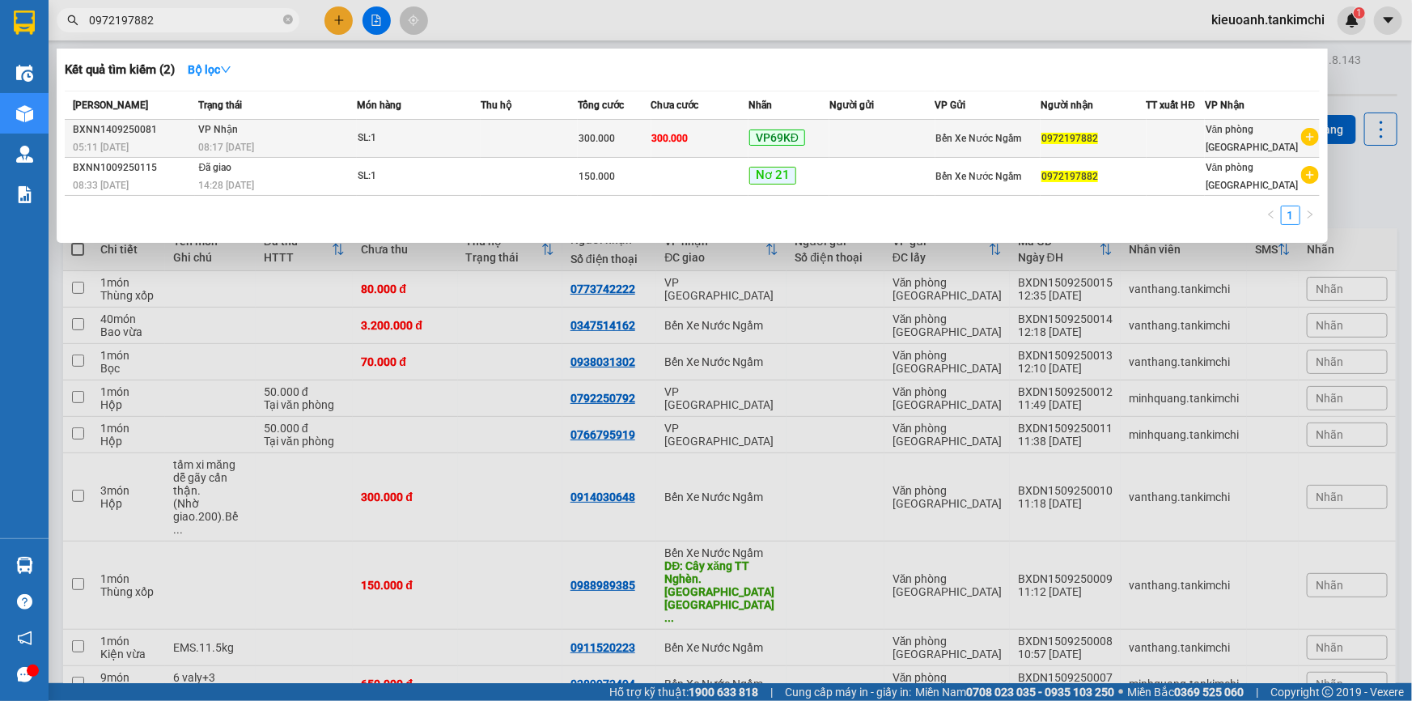
type input "0972197882"
click at [286, 152] on div "08:17 [DATE]" at bounding box center [278, 147] width 158 height 18
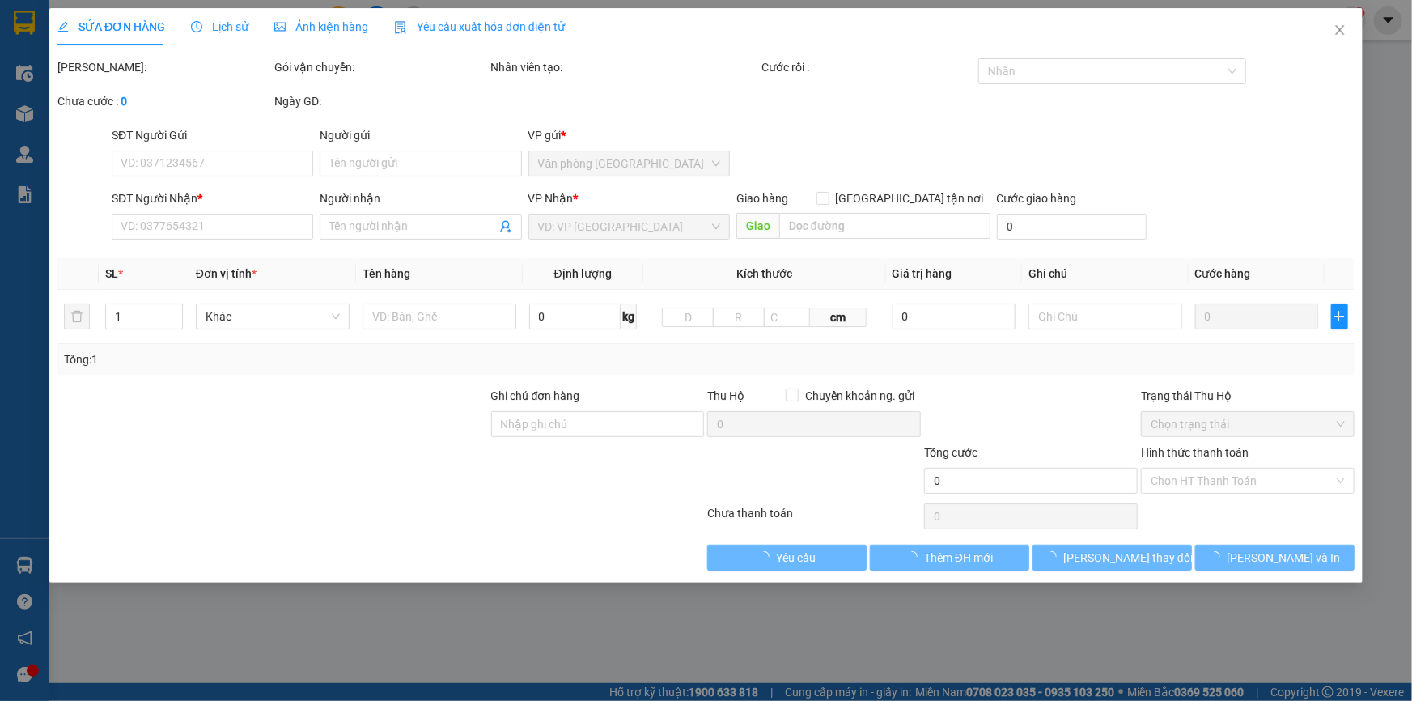
type input "0972197882"
type input "300.000"
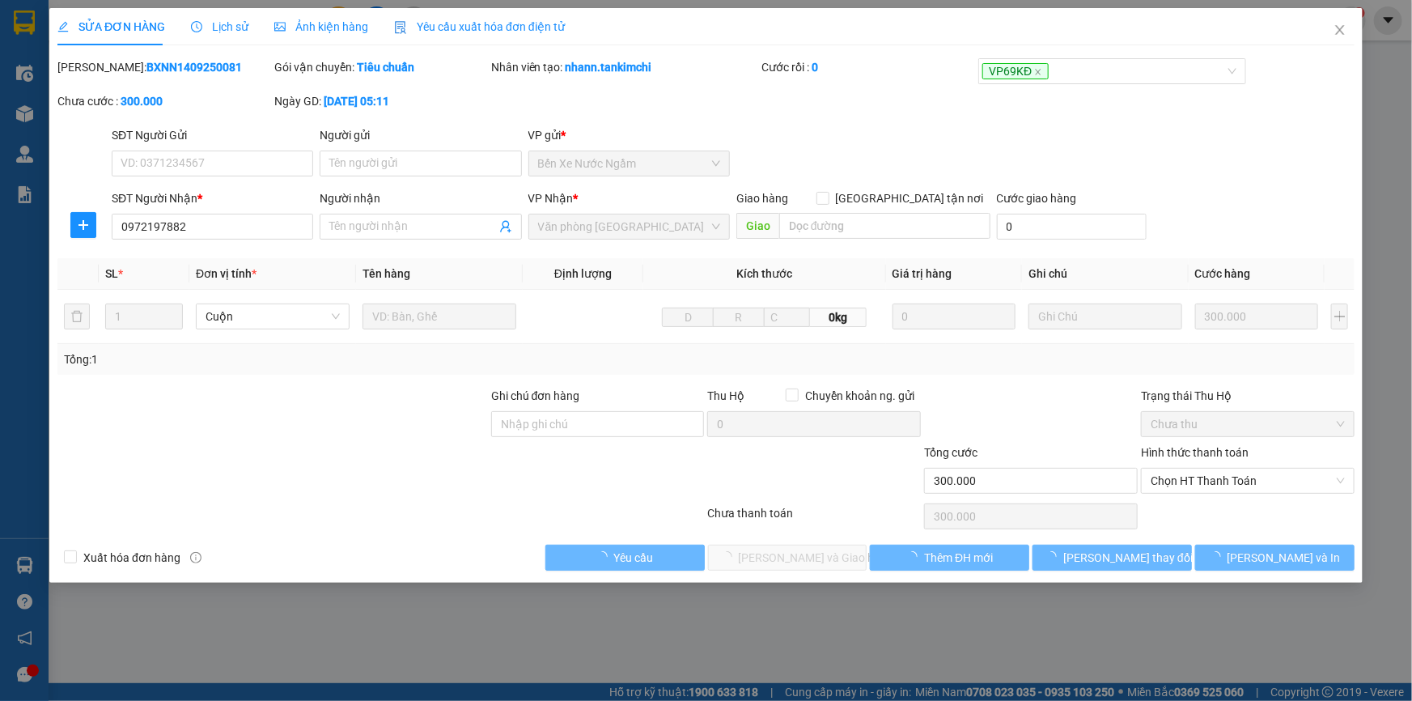
click at [231, 23] on span "Lịch sử" at bounding box center [219, 26] width 57 height 13
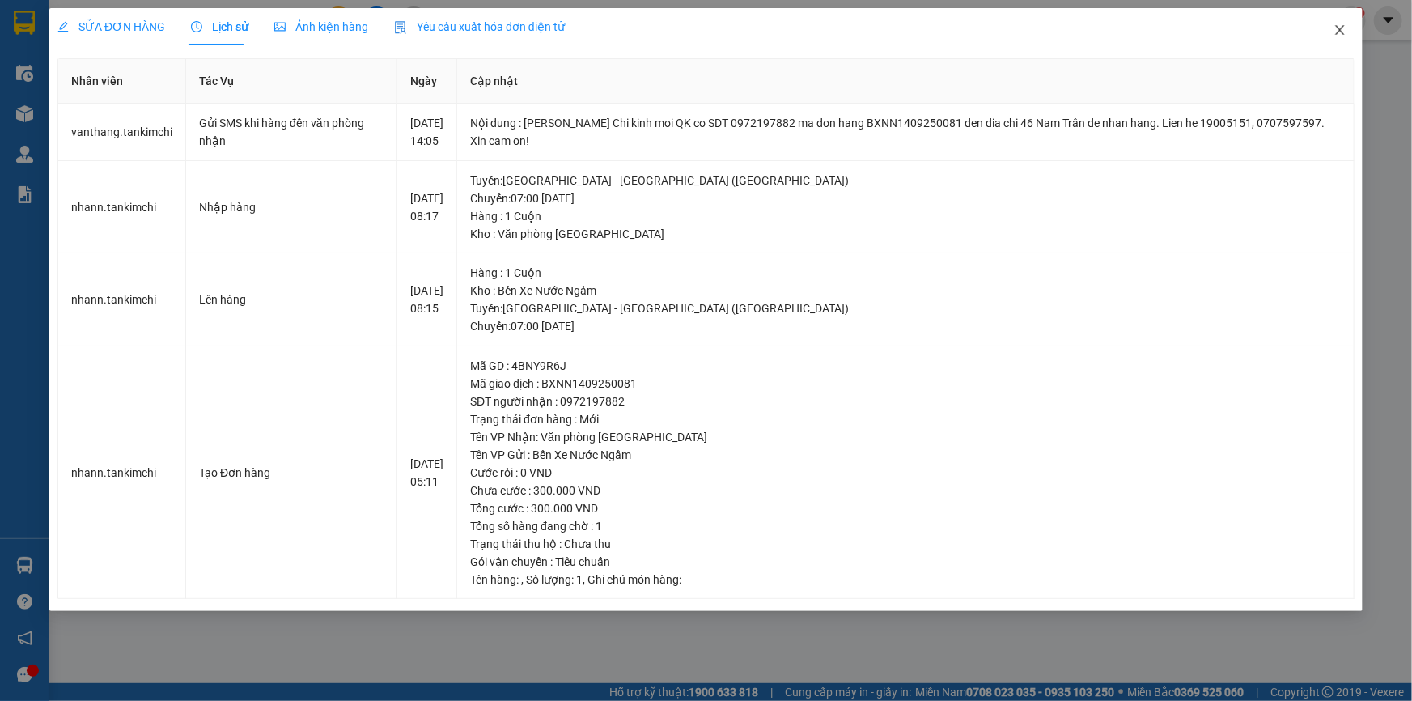
click at [1340, 34] on icon "close" at bounding box center [1340, 29] width 13 height 13
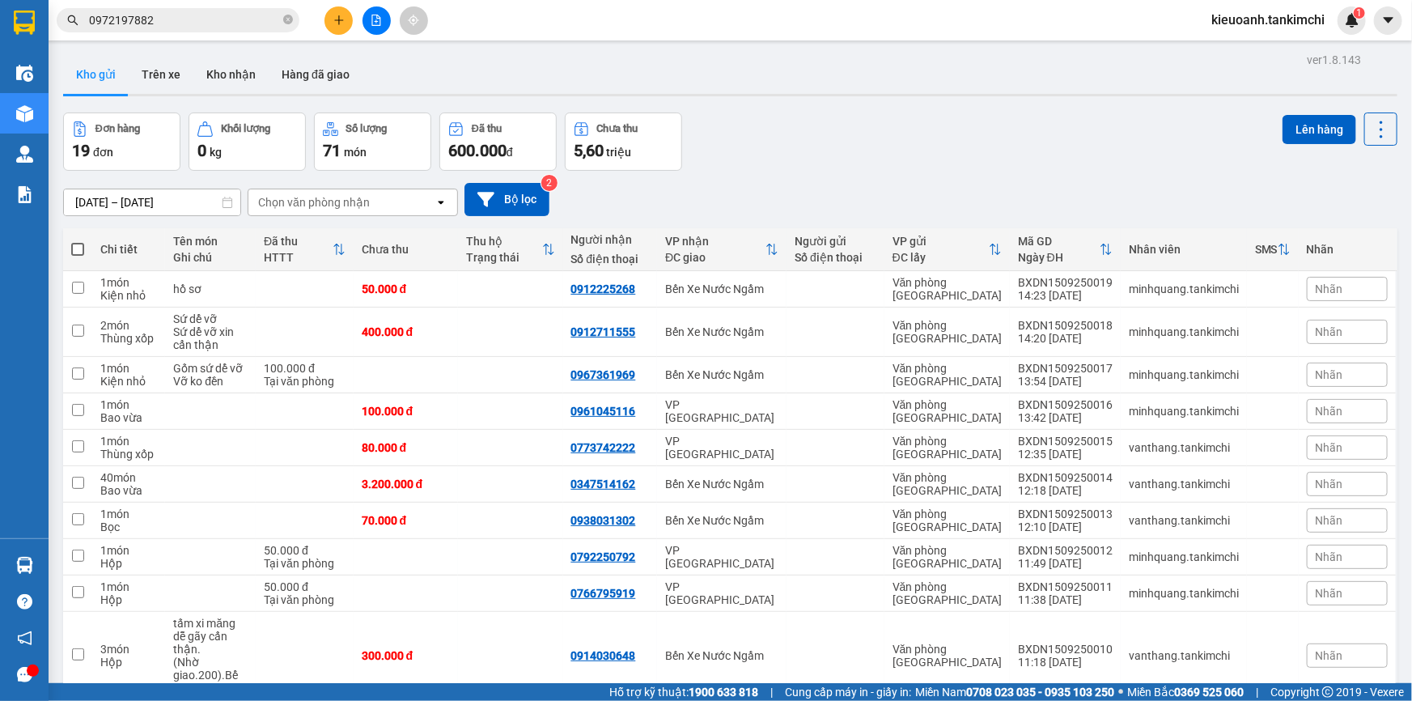
click at [251, 17] on input "0972197882" at bounding box center [184, 20] width 191 height 18
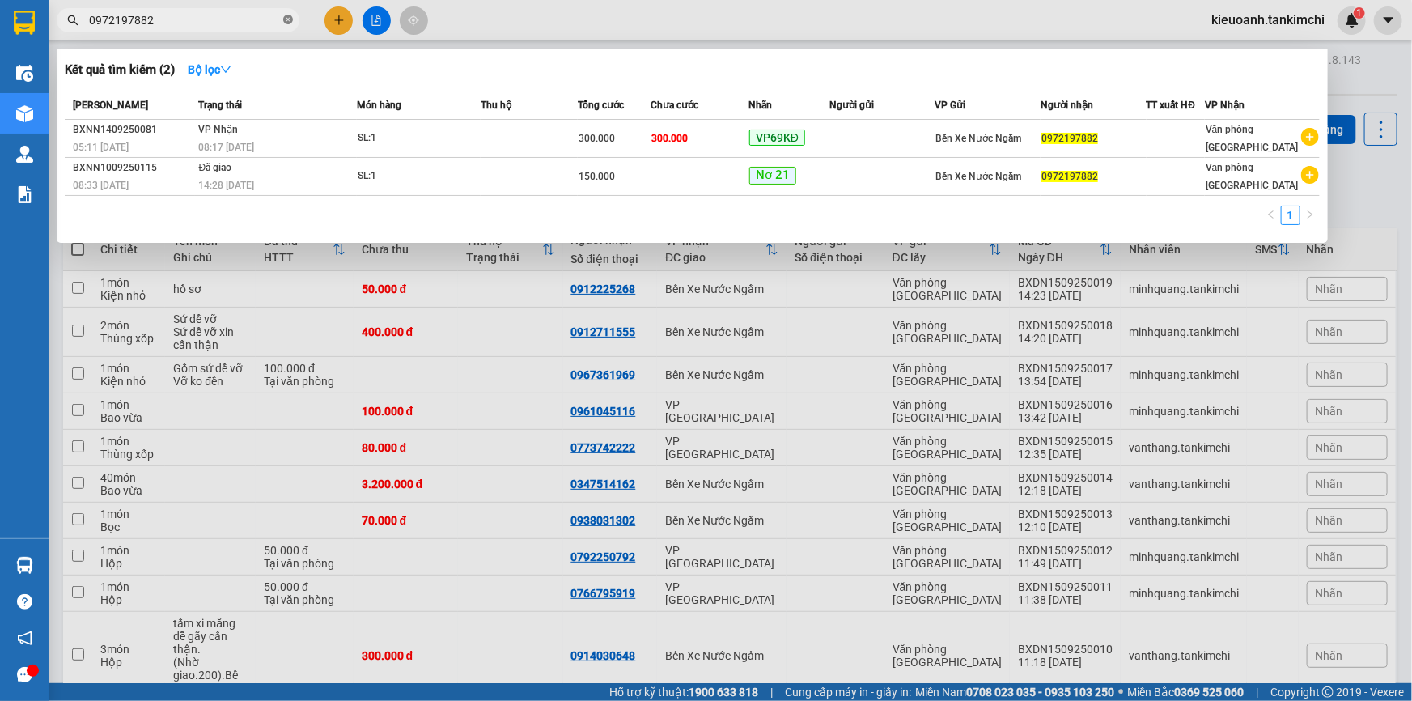
click at [291, 19] on icon "close-circle" at bounding box center [288, 20] width 10 height 10
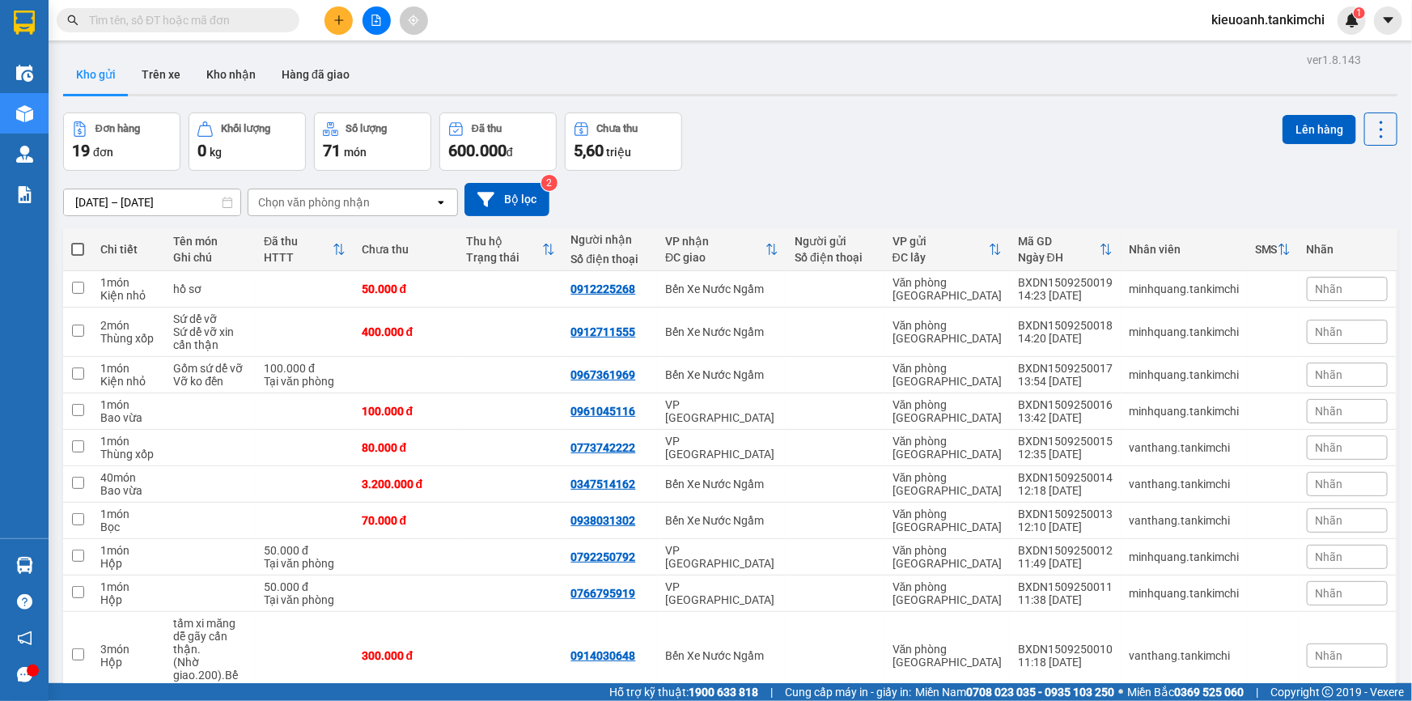
paste input "0918245819"
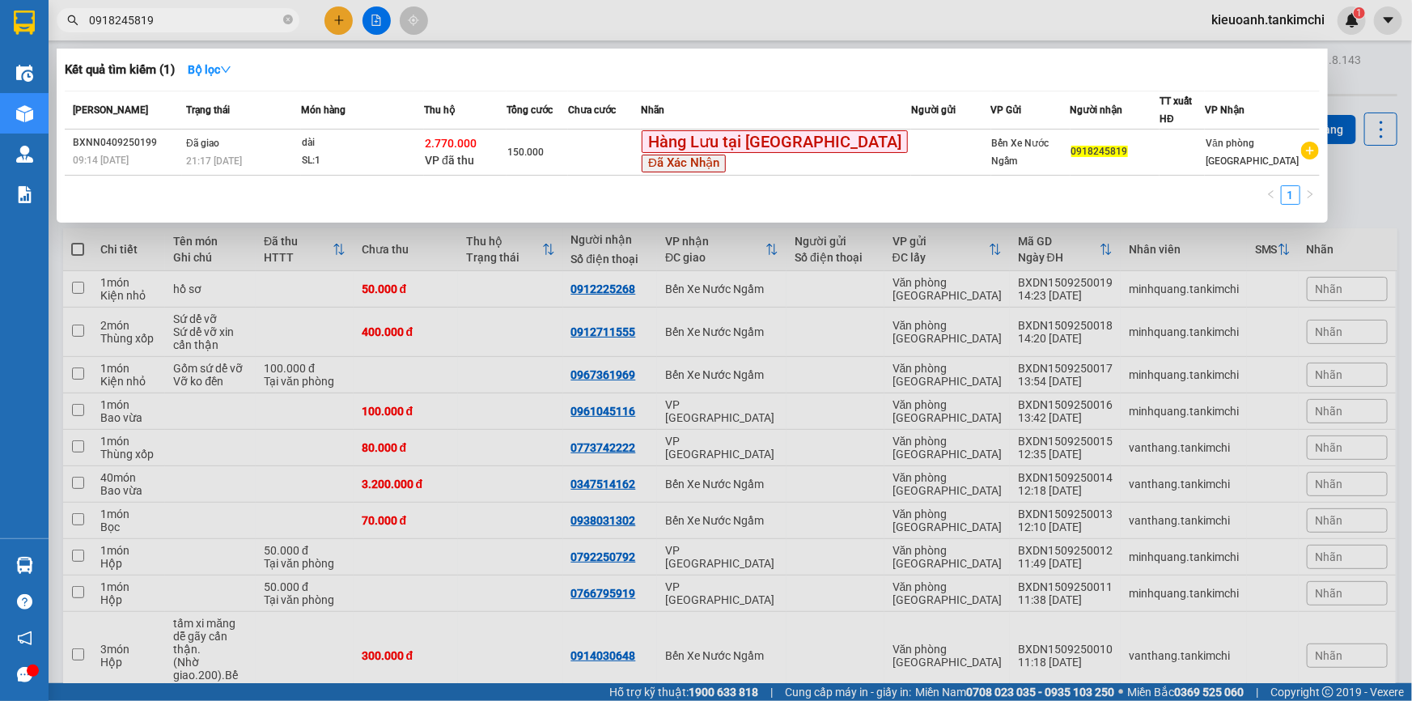
type input "0918245819"
click at [287, 19] on icon "close-circle" at bounding box center [288, 20] width 10 height 10
